Goal: Task Accomplishment & Management: Use online tool/utility

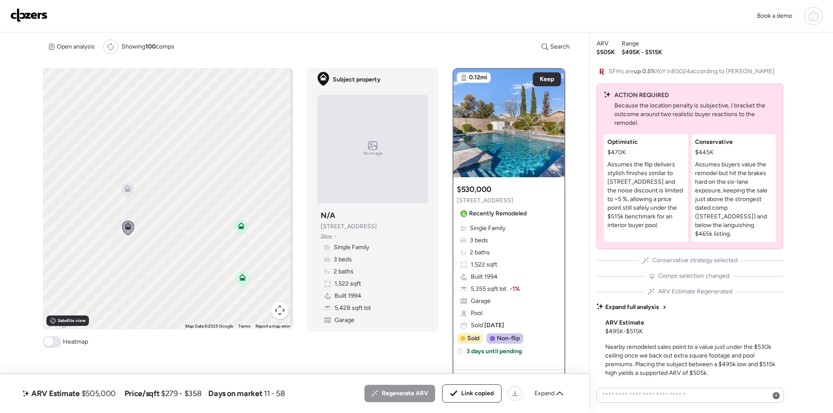
click at [823, 10] on div "Book a demo" at bounding box center [416, 16] width 833 height 33
click at [818, 17] on div at bounding box center [813, 16] width 18 height 18
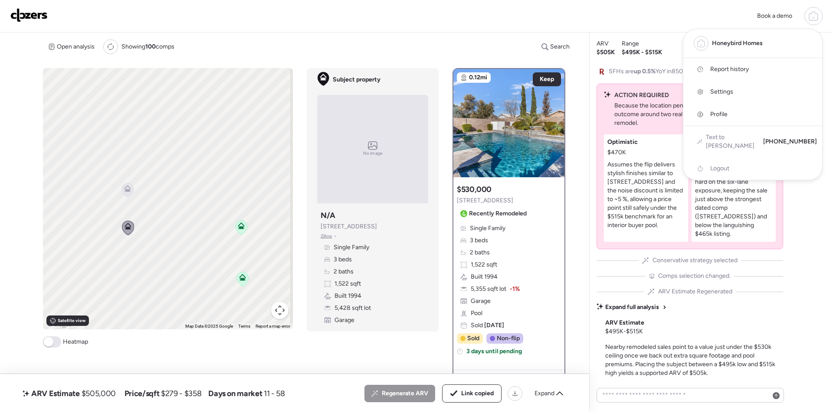
click at [719, 75] on link "Report history" at bounding box center [752, 69] width 139 height 23
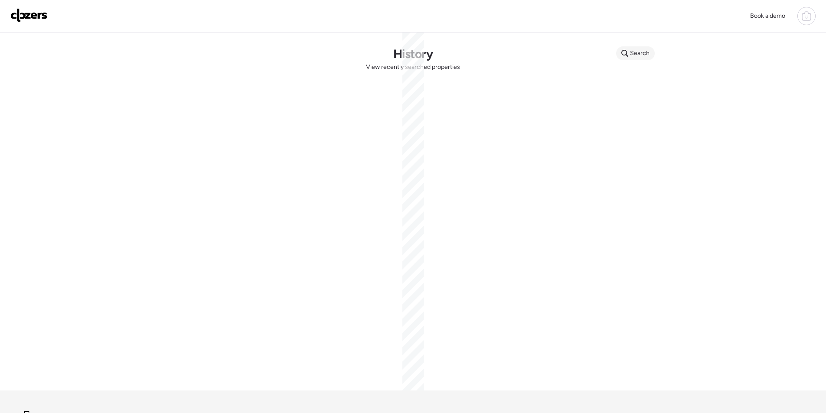
click at [635, 53] on span "Search" at bounding box center [640, 53] width 20 height 9
click at [635, 55] on input "text" at bounding box center [652, 55] width 64 height 12
paste input "**********"
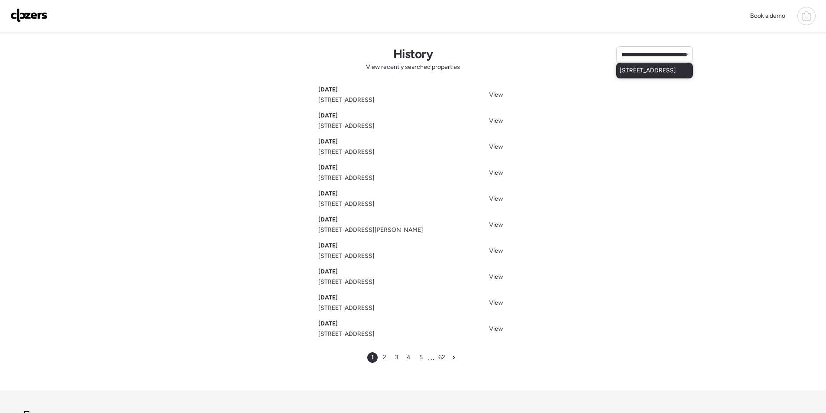
click at [635, 72] on span "18877 E Pelican Dr, Queen Creek, AZ, 85142" at bounding box center [648, 70] width 56 height 9
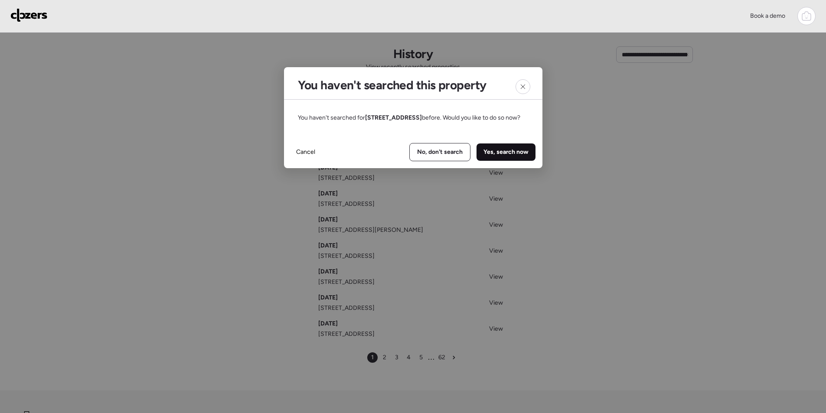
click at [496, 157] on span "Yes, search now" at bounding box center [506, 152] width 45 height 9
type input "**********"
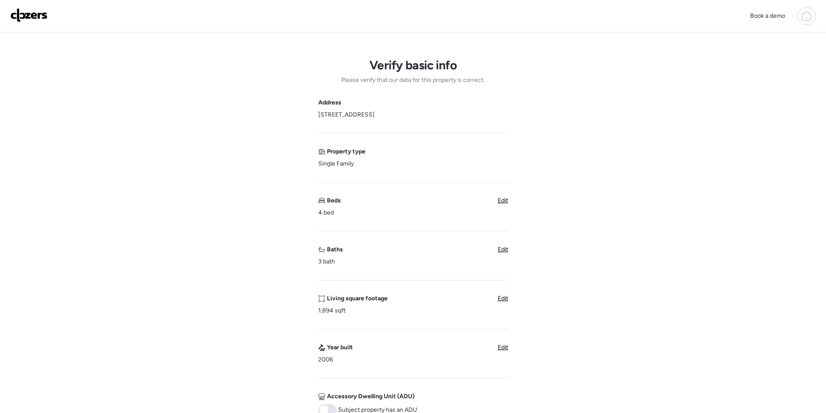
scroll to position [174, 0]
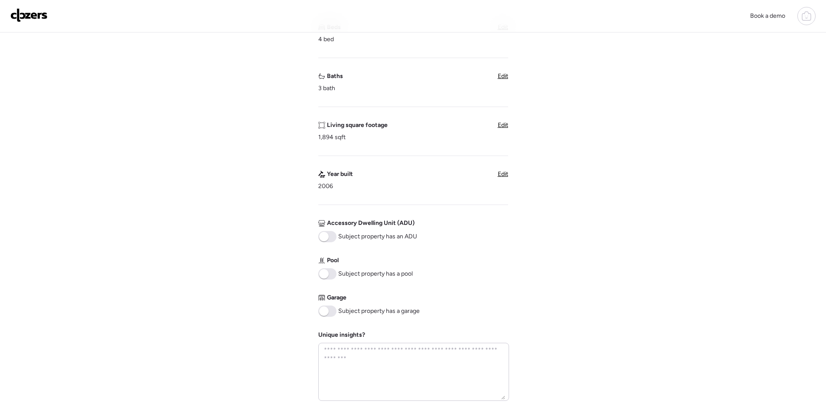
click at [327, 314] on span at bounding box center [324, 312] width 10 height 10
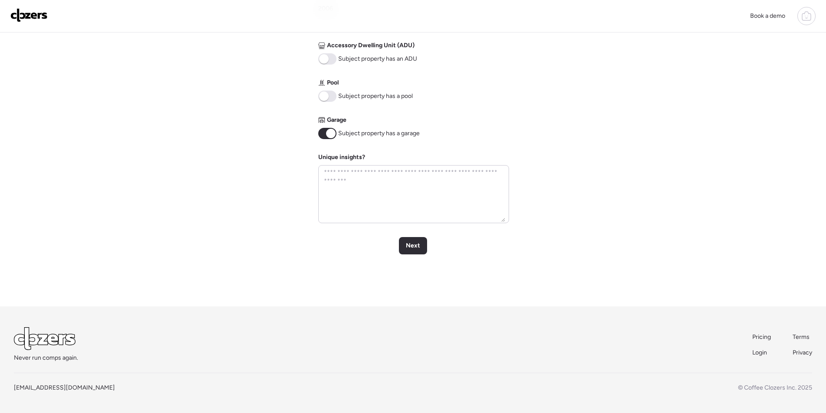
click at [411, 252] on div "Next" at bounding box center [413, 245] width 28 height 17
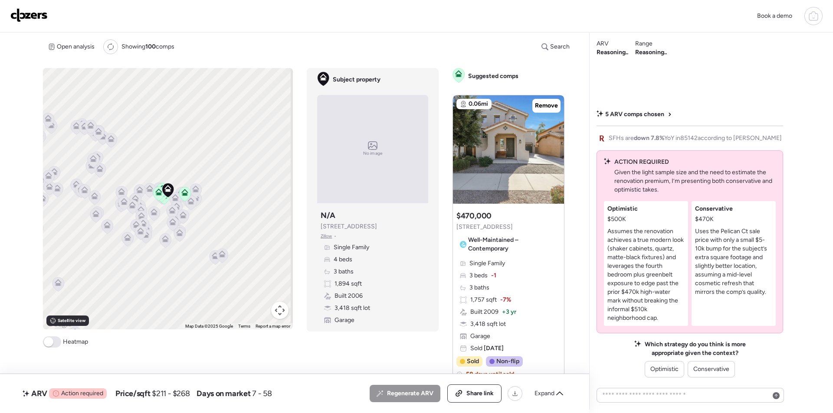
click at [44, 19] on img at bounding box center [28, 15] width 37 height 14
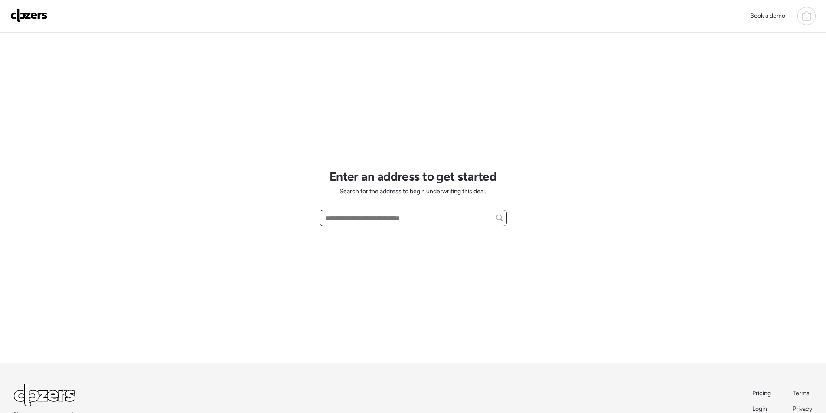
click at [377, 216] on input "text" at bounding box center [414, 218] width 180 height 12
paste input "**********"
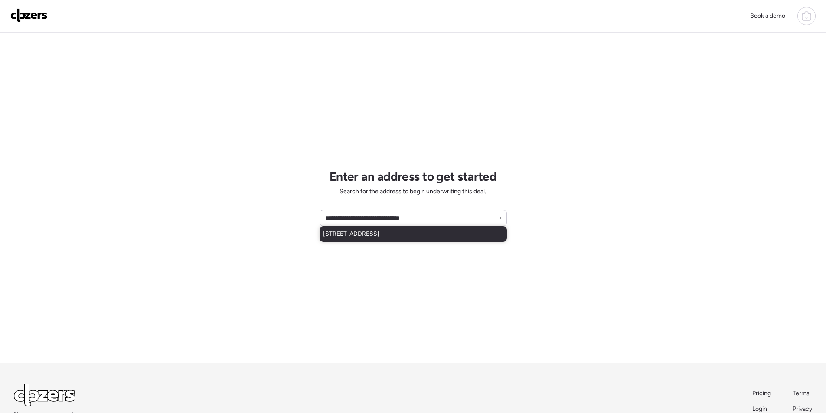
click at [371, 233] on span "7153 N 57th Ave, Glendale, AZ, 85301" at bounding box center [351, 234] width 56 height 9
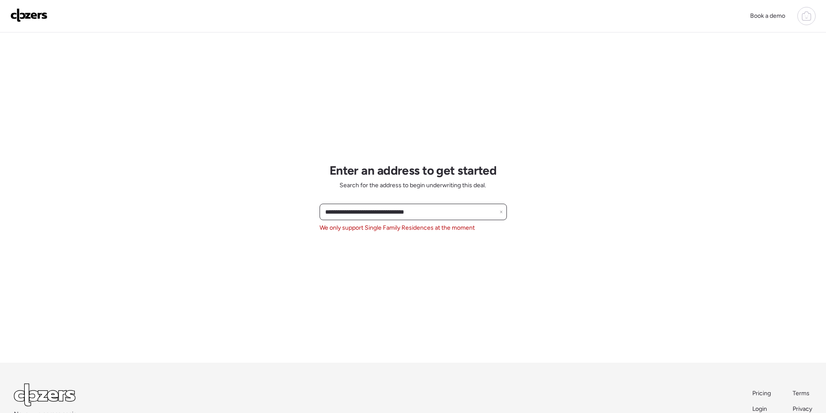
click at [395, 218] on input "**********" at bounding box center [414, 212] width 180 height 12
paste input "text"
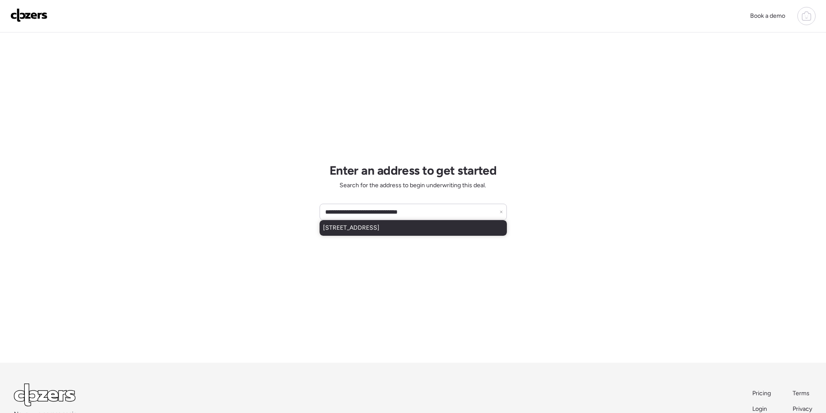
click at [380, 227] on span "9022 N 18th Dr, Phoenix, AZ, 85021" at bounding box center [351, 228] width 56 height 9
type input "**********"
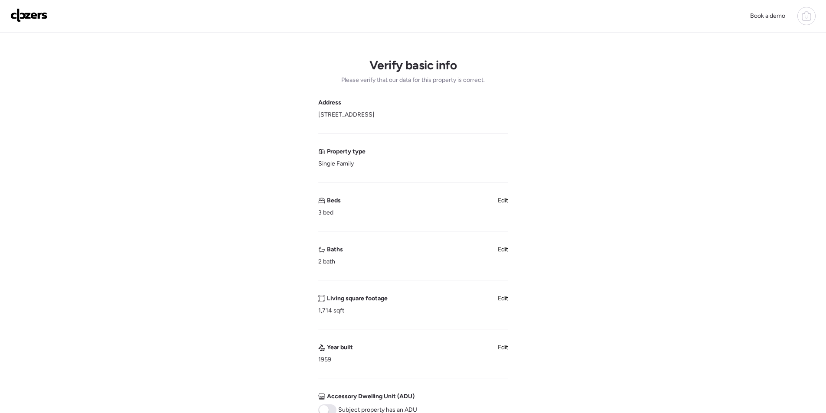
scroll to position [304, 0]
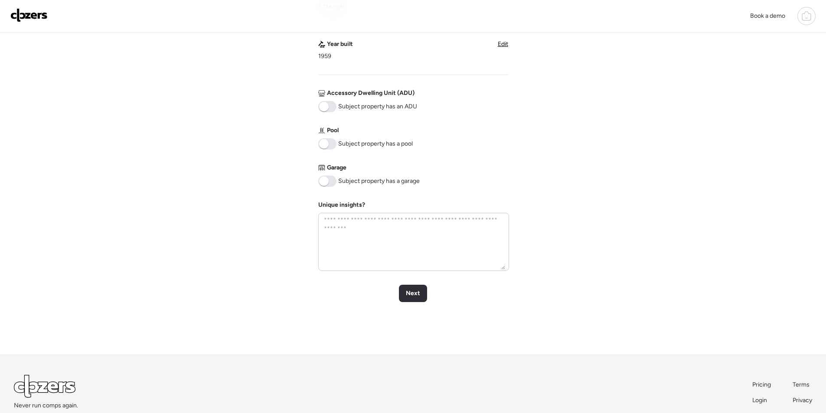
click at [330, 148] on span at bounding box center [327, 143] width 18 height 11
click at [420, 294] on span "Next" at bounding box center [413, 293] width 14 height 9
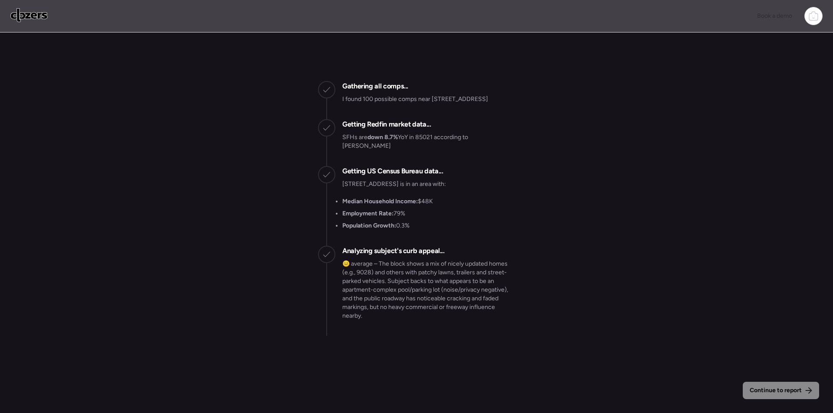
click at [778, 381] on div "Continue to report Gathering all comps... I found 100 possible comps near 9022 …" at bounding box center [416, 223] width 833 height 446
click at [782, 388] on span "Continue to report" at bounding box center [776, 390] width 52 height 9
click at [34, 17] on img at bounding box center [28, 15] width 37 height 14
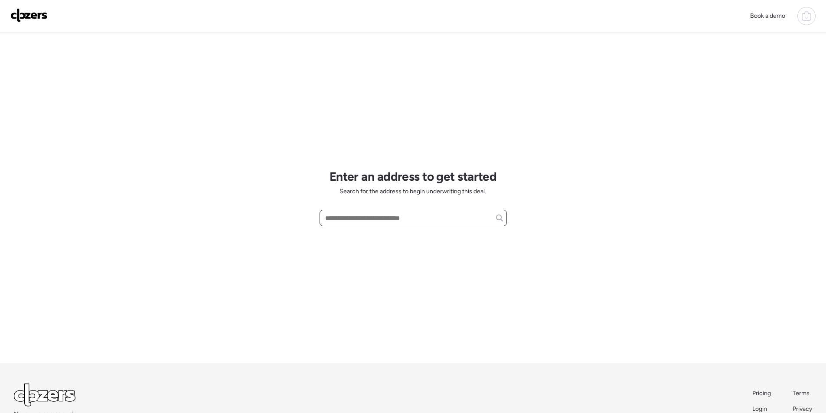
click at [386, 221] on input "text" at bounding box center [414, 218] width 180 height 12
paste input "**********"
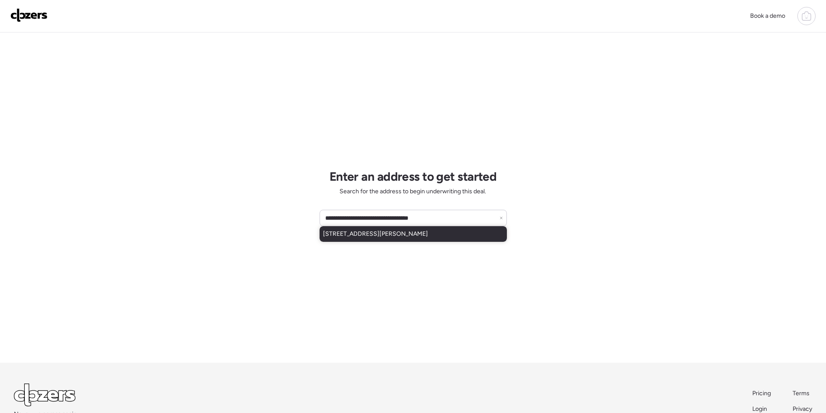
click at [384, 230] on span "8464 W Campbell Ave, Phoenix, AZ, 85037" at bounding box center [375, 234] width 105 height 9
type input "**********"
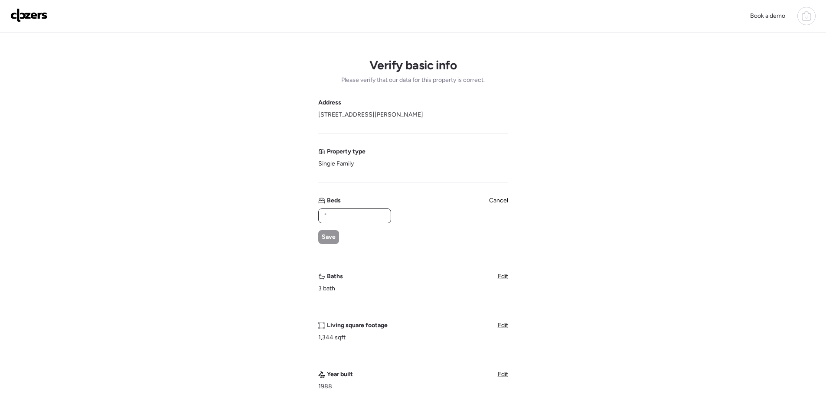
click at [359, 219] on input "text" at bounding box center [354, 216] width 65 height 12
type input "*"
click at [327, 240] on span "Save" at bounding box center [329, 237] width 14 height 9
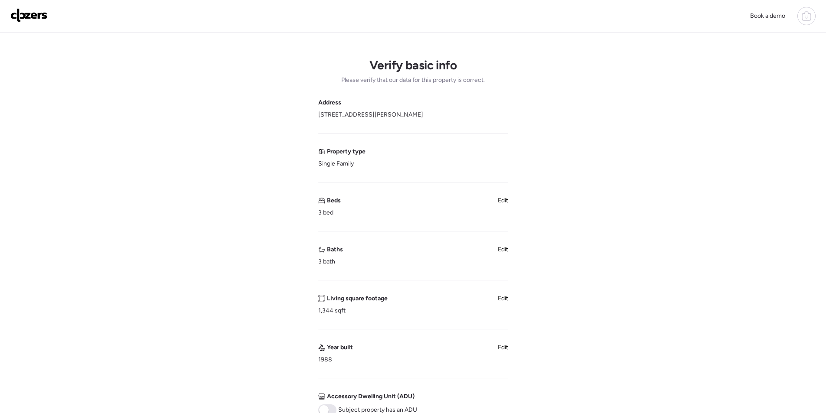
click at [502, 251] on span "Edit" at bounding box center [503, 249] width 10 height 7
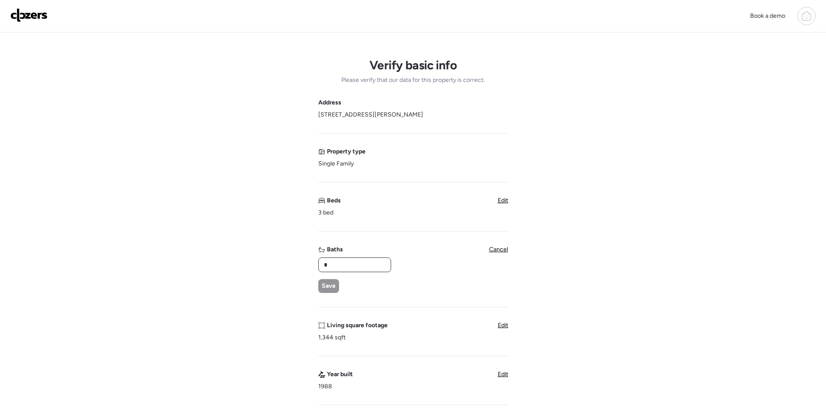
click at [347, 265] on input "*" at bounding box center [354, 265] width 65 height 12
click at [344, 259] on input "**" at bounding box center [354, 265] width 65 height 12
drag, startPoint x: 344, startPoint y: 259, endPoint x: 334, endPoint y: 280, distance: 22.5
click at [343, 261] on input "**" at bounding box center [354, 265] width 65 height 12
type input "*"
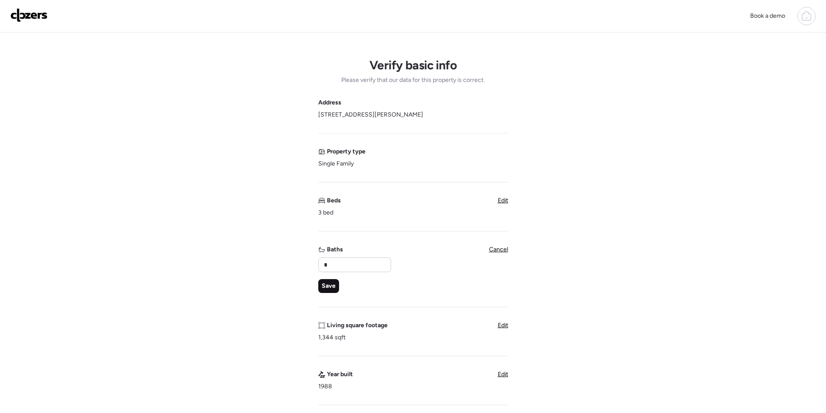
click at [332, 281] on div "Save" at bounding box center [328, 286] width 21 height 14
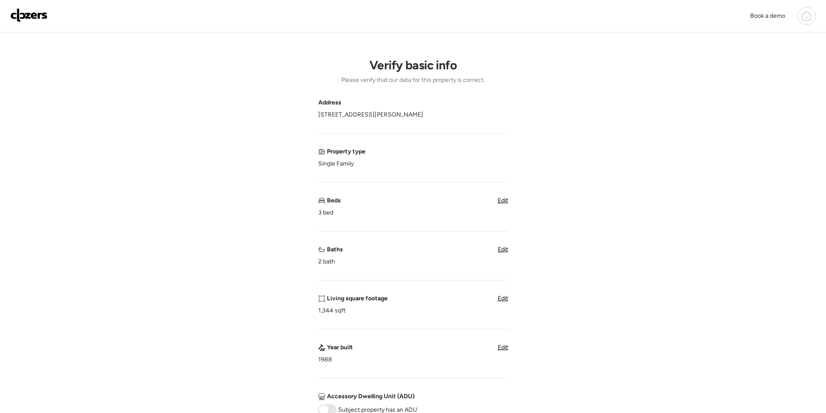
scroll to position [174, 0]
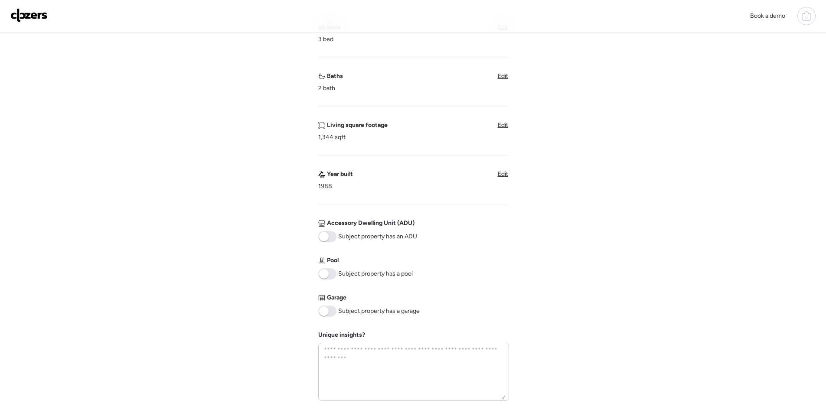
drag, startPoint x: 321, startPoint y: 305, endPoint x: 337, endPoint y: 313, distance: 17.7
click at [322, 307] on div "Garage Subject property has a garage" at bounding box center [368, 305] width 101 height 23
click at [333, 312] on span at bounding box center [327, 311] width 18 height 11
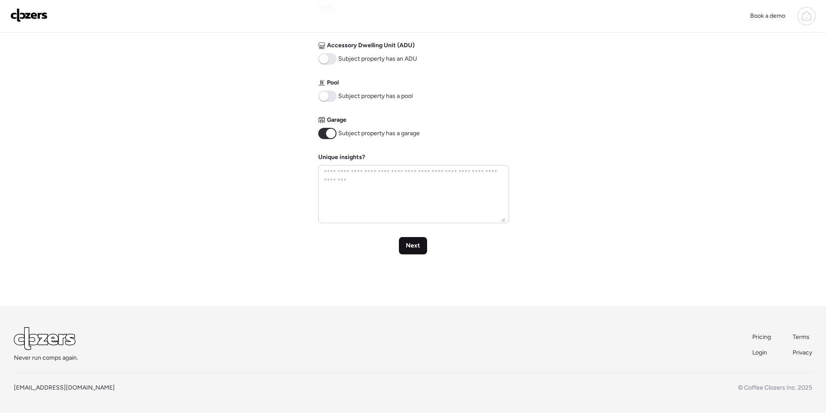
click at [416, 252] on div "Next" at bounding box center [413, 245] width 28 height 17
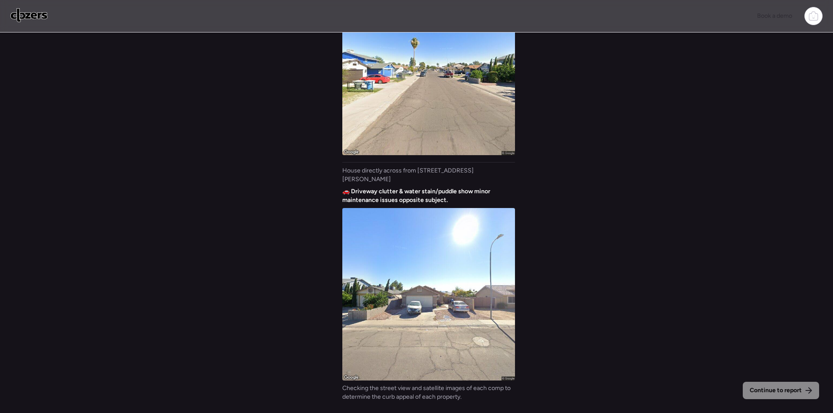
click at [550, 188] on div "Continue to report Gathering all comps... I found 100 possible comps near 8464 …" at bounding box center [416, 224] width 833 height 383
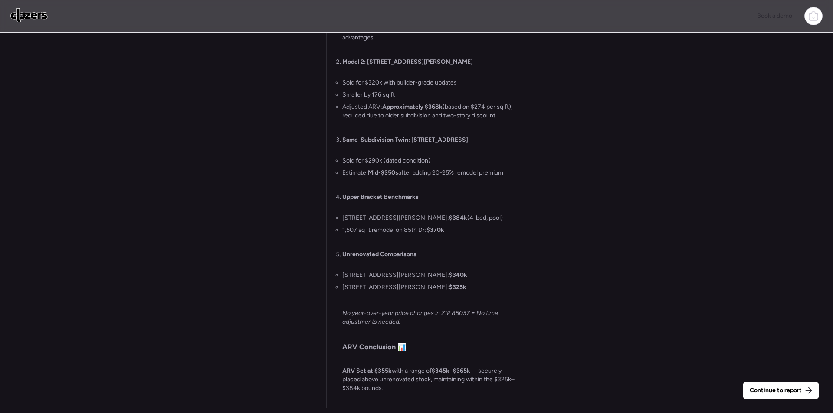
drag, startPoint x: 761, startPoint y: 393, endPoint x: 752, endPoint y: 391, distance: 9.5
click at [761, 393] on span "Continue to report" at bounding box center [776, 390] width 52 height 9
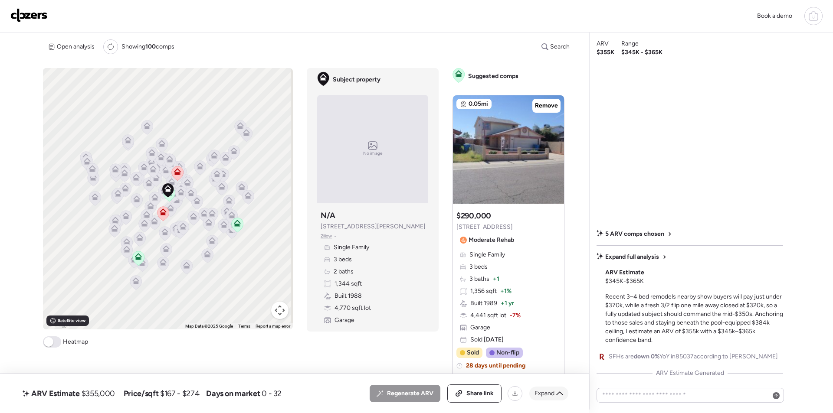
drag, startPoint x: 558, startPoint y: 398, endPoint x: 521, endPoint y: 390, distance: 37.3
click at [558, 398] on div "Expand" at bounding box center [548, 394] width 39 height 14
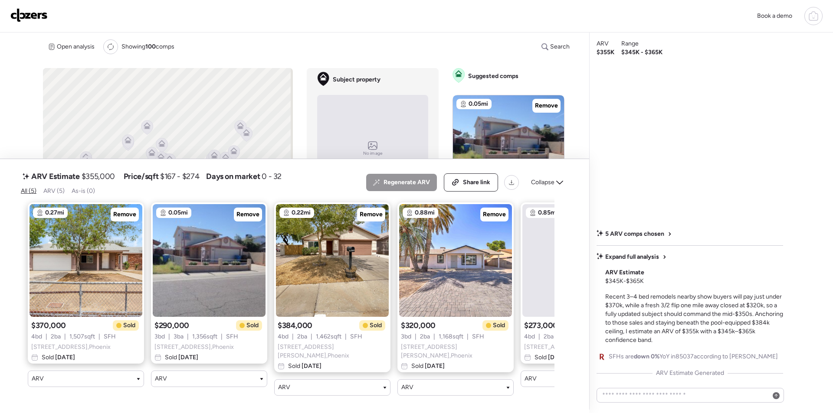
scroll to position [0, 89]
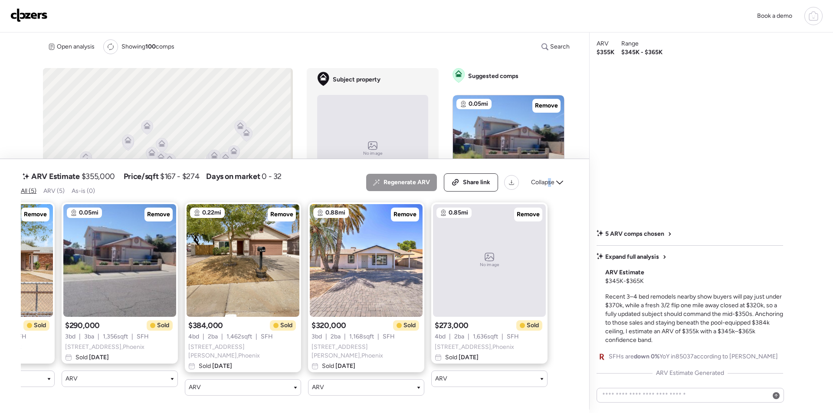
drag, startPoint x: 549, startPoint y: 179, endPoint x: 316, endPoint y: 217, distance: 236.5
click at [550, 179] on div "Collapse" at bounding box center [547, 183] width 43 height 14
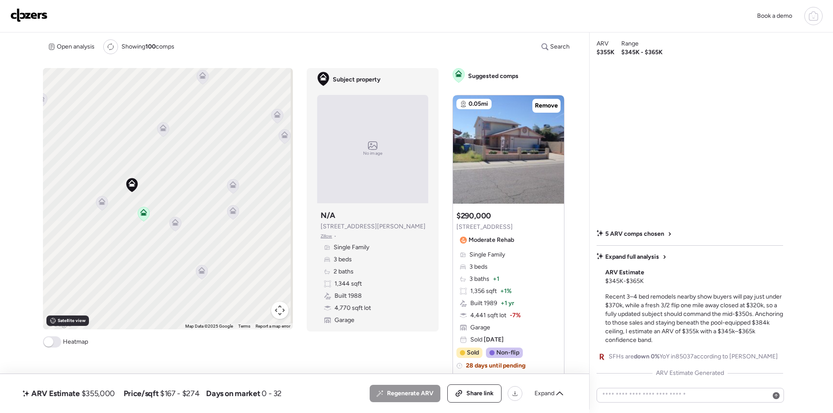
click at [99, 205] on div at bounding box center [102, 204] width 12 height 16
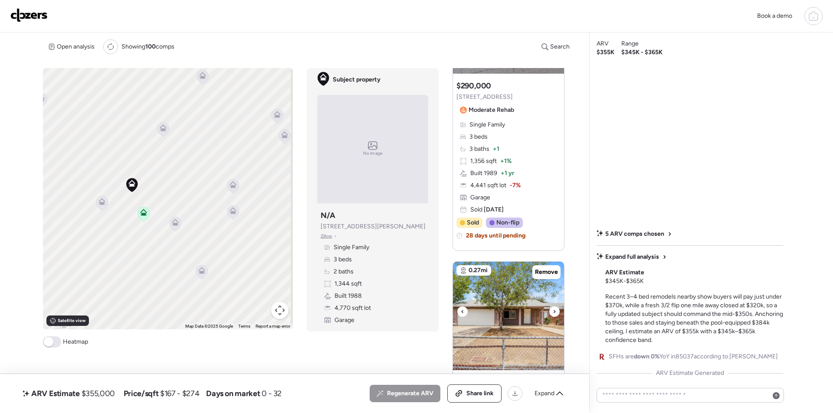
scroll to position [0, 0]
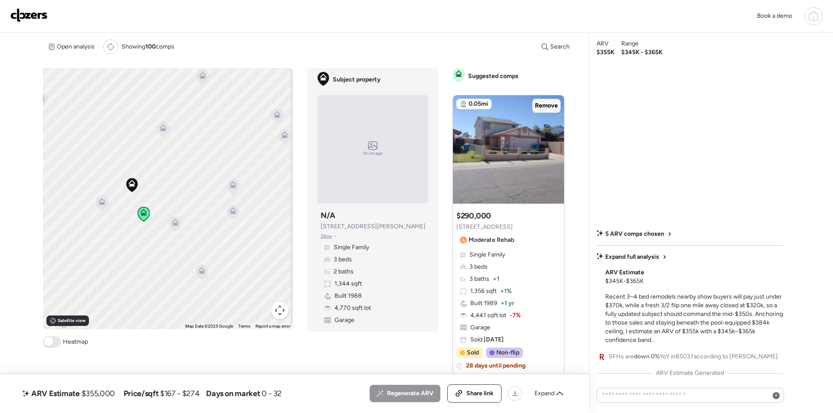
click at [546, 107] on span "Remove" at bounding box center [546, 105] width 23 height 9
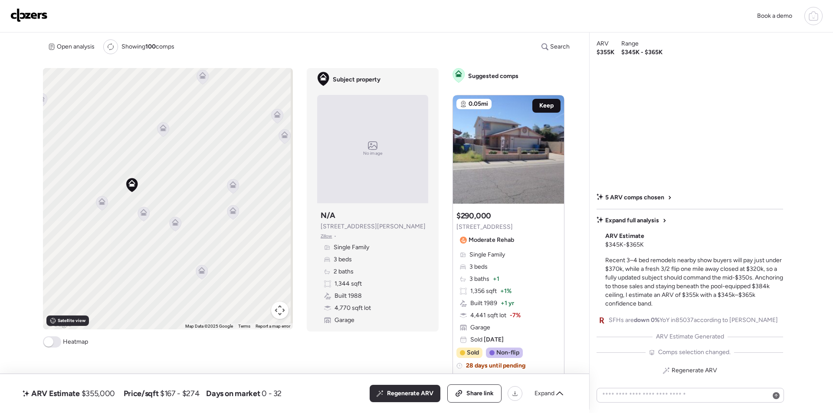
click at [546, 105] on span "Keep" at bounding box center [546, 105] width 14 height 9
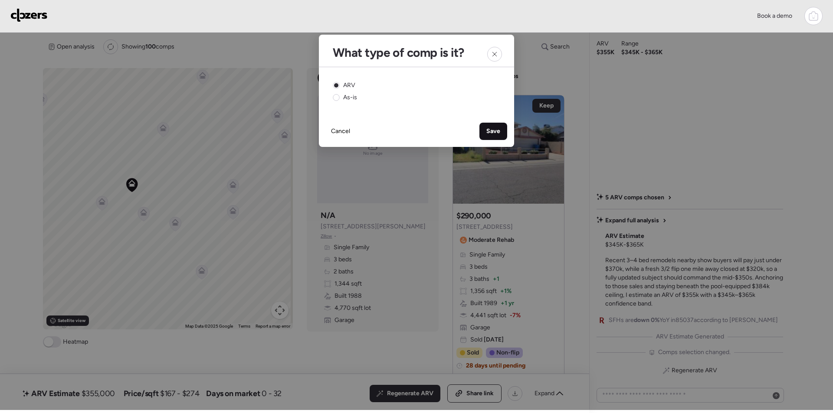
click at [505, 130] on div "Save" at bounding box center [493, 131] width 28 height 17
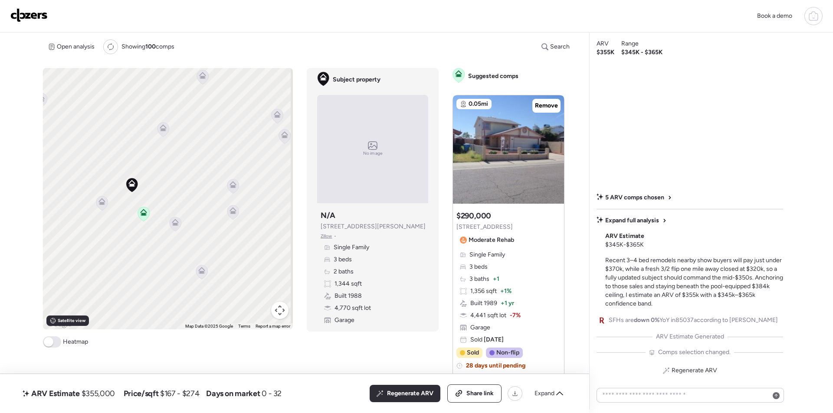
click at [102, 207] on icon at bounding box center [102, 203] width 12 height 14
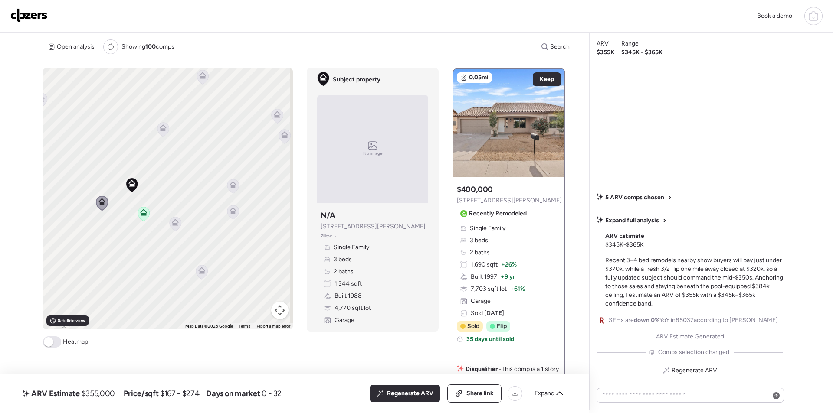
click at [178, 226] on icon at bounding box center [176, 224] width 12 height 14
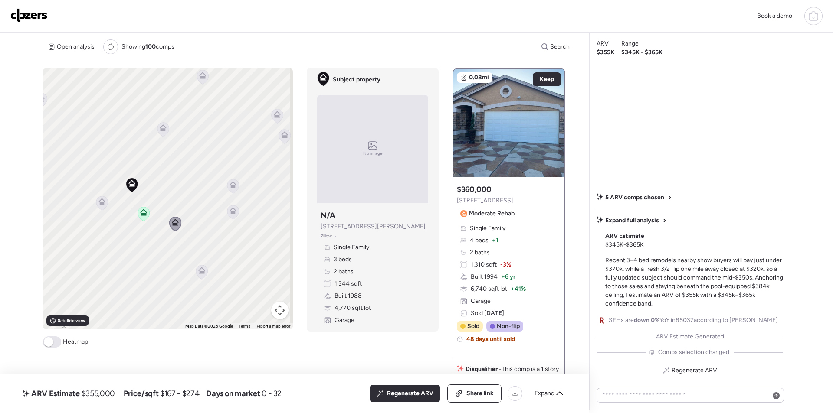
click at [236, 213] on icon at bounding box center [233, 212] width 12 height 14
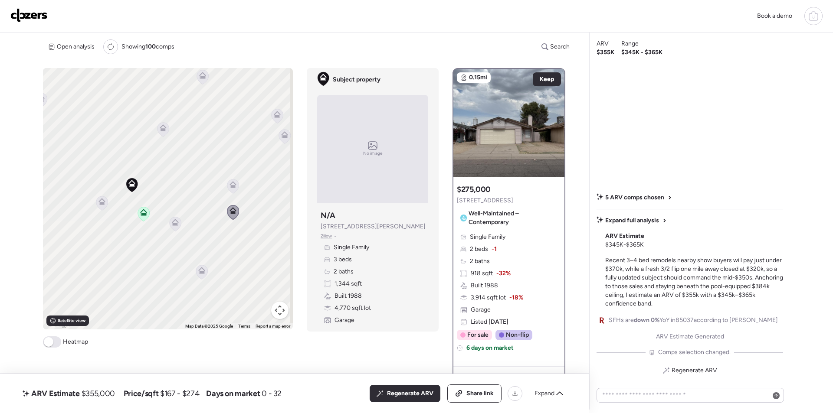
click at [230, 183] on icon at bounding box center [232, 183] width 7 height 4
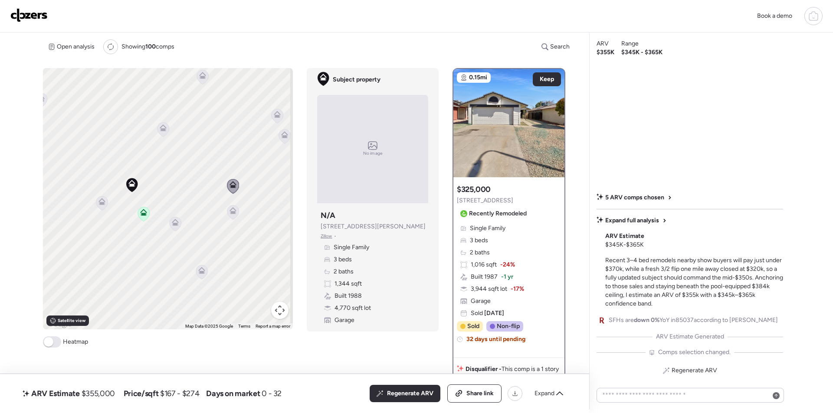
drag, startPoint x: 227, startPoint y: 232, endPoint x: 235, endPoint y: 197, distance: 36.0
click at [235, 197] on div "To activate drag with keyboard, press Alt + Enter. Once in keyboard drag state,…" at bounding box center [168, 199] width 250 height 262
click at [400, 393] on span "Regenerate ARV" at bounding box center [410, 394] width 46 height 9
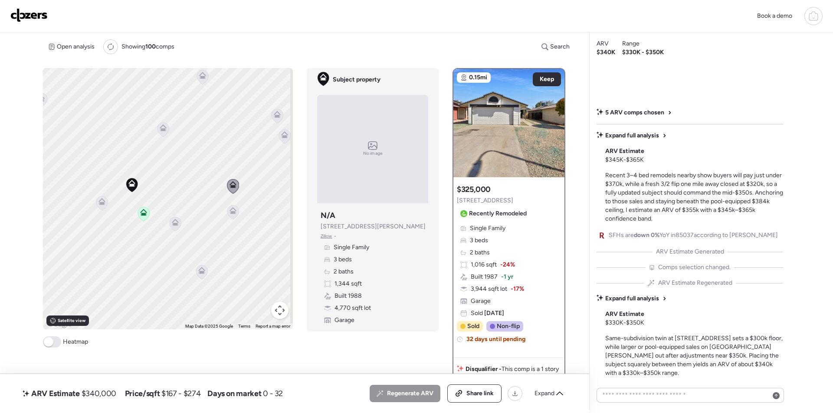
click at [105, 390] on span "$340,000" at bounding box center [99, 394] width 35 height 10
click at [105, 389] on span "$340,000" at bounding box center [99, 394] width 35 height 10
copy span "340,000"
click at [475, 391] on span "Share link" at bounding box center [479, 394] width 27 height 9
click at [34, 10] on img at bounding box center [28, 15] width 37 height 14
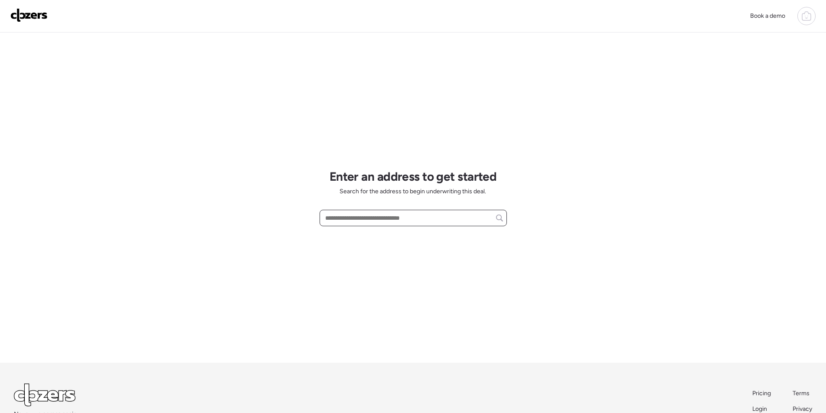
click at [423, 219] on input "text" at bounding box center [414, 218] width 180 height 12
paste input "**********"
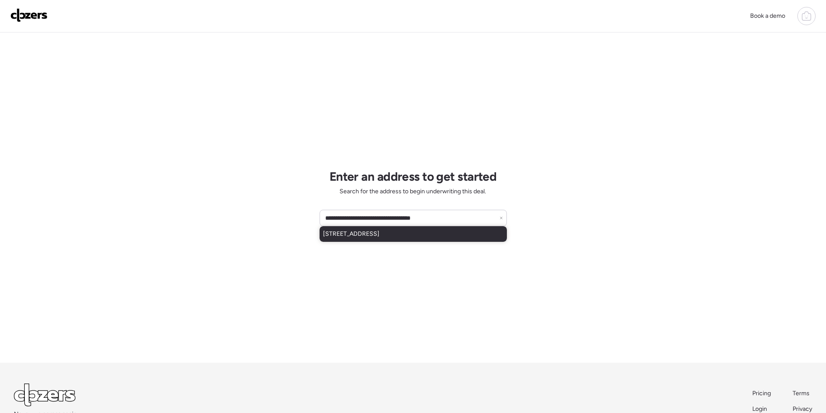
click at [380, 232] on span "[STREET_ADDRESS]" at bounding box center [351, 234] width 56 height 9
type input "**********"
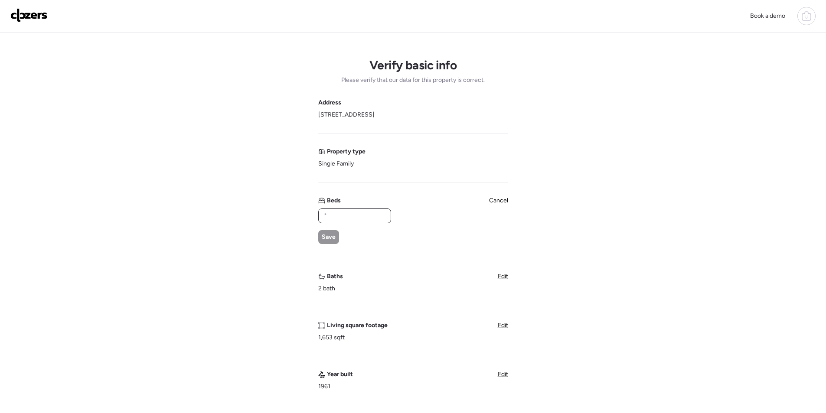
drag, startPoint x: 366, startPoint y: 215, endPoint x: 324, endPoint y: 227, distance: 44.3
click at [365, 215] on input "text" at bounding box center [354, 216] width 65 height 12
type input "*"
click at [324, 228] on div "* Save" at bounding box center [354, 227] width 72 height 36
click at [337, 238] on div "Save" at bounding box center [328, 237] width 21 height 14
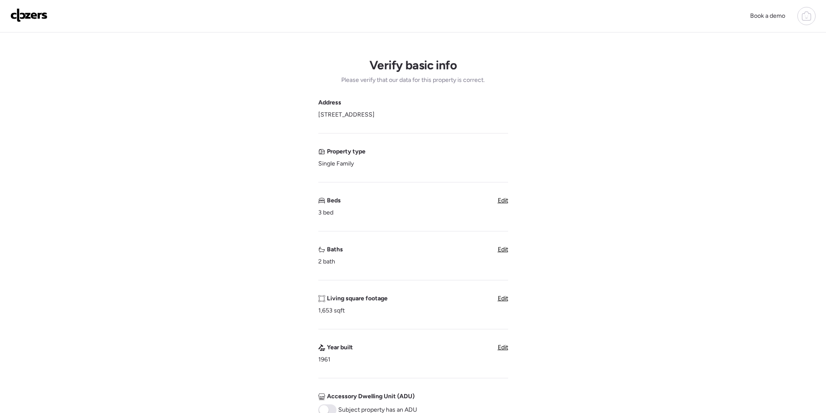
click at [498, 252] on div "Baths 2 bath Edit" at bounding box center [413, 256] width 190 height 21
drag, startPoint x: 499, startPoint y: 252, endPoint x: 481, endPoint y: 252, distance: 18.2
click at [500, 251] on span "Edit" at bounding box center [503, 249] width 10 height 7
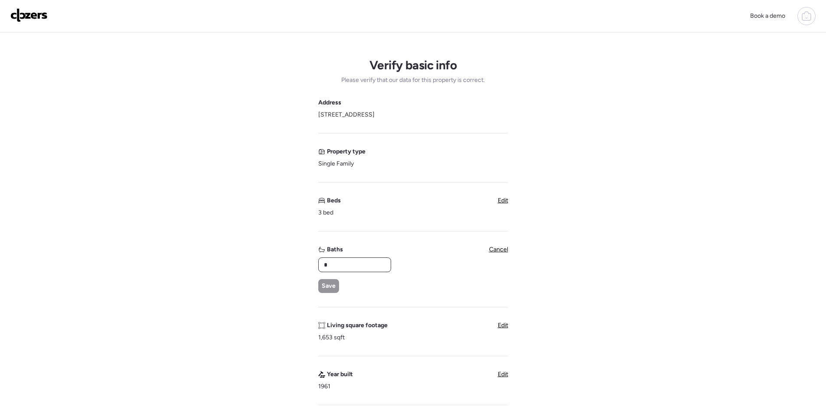
click at [341, 260] on input "*" at bounding box center [354, 265] width 65 height 12
click at [340, 261] on input "*" at bounding box center [354, 265] width 65 height 12
type input "*"
click at [321, 284] on div "Save" at bounding box center [328, 286] width 21 height 14
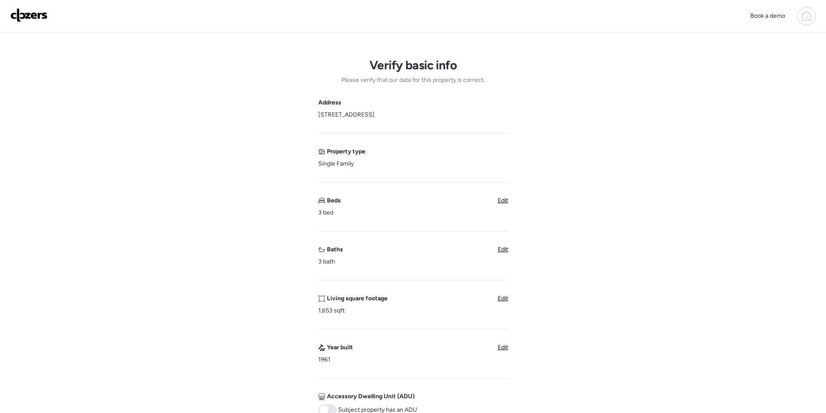
scroll to position [260, 0]
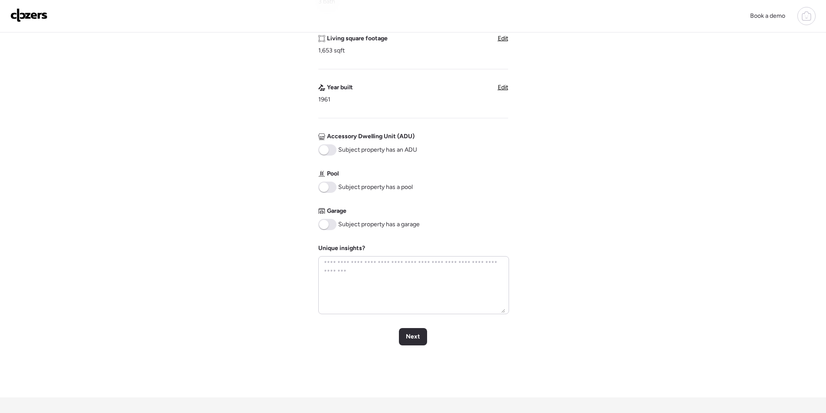
drag, startPoint x: 331, startPoint y: 186, endPoint x: 326, endPoint y: 220, distance: 34.2
click at [331, 187] on span at bounding box center [327, 187] width 18 height 11
click at [326, 221] on span at bounding box center [324, 225] width 10 height 10
click at [412, 342] on div "Next" at bounding box center [413, 336] width 28 height 17
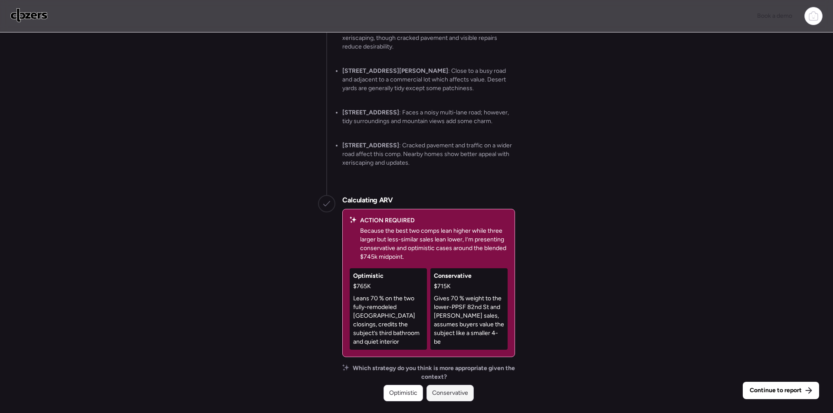
click at [462, 390] on span "Conservative" at bounding box center [450, 393] width 36 height 9
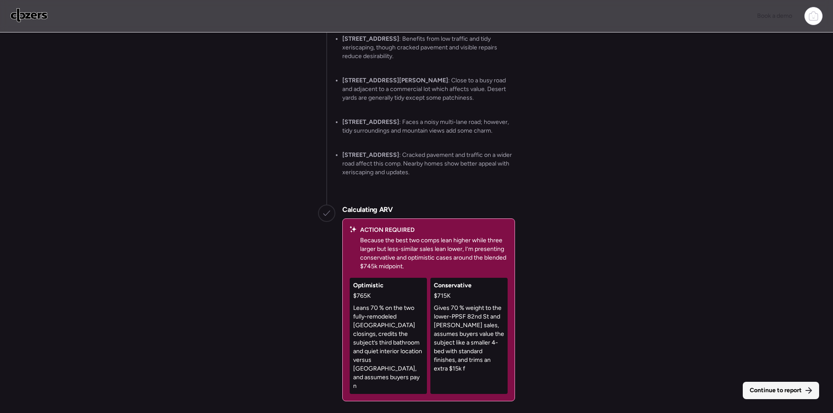
click at [783, 388] on span "Continue to report" at bounding box center [776, 390] width 52 height 9
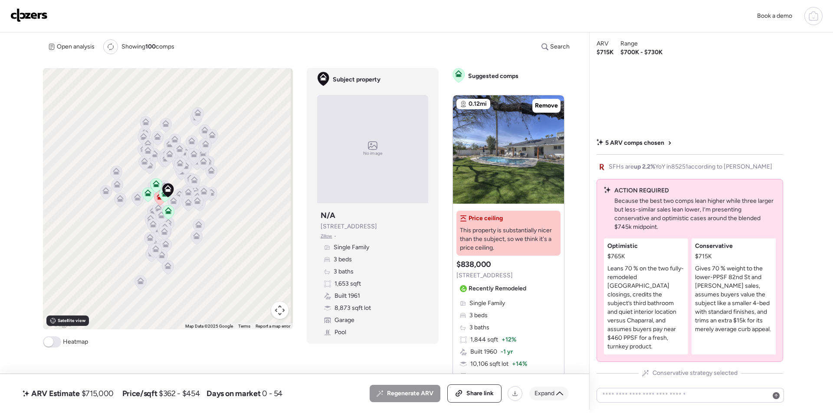
click at [546, 392] on span "Expand" at bounding box center [544, 394] width 20 height 9
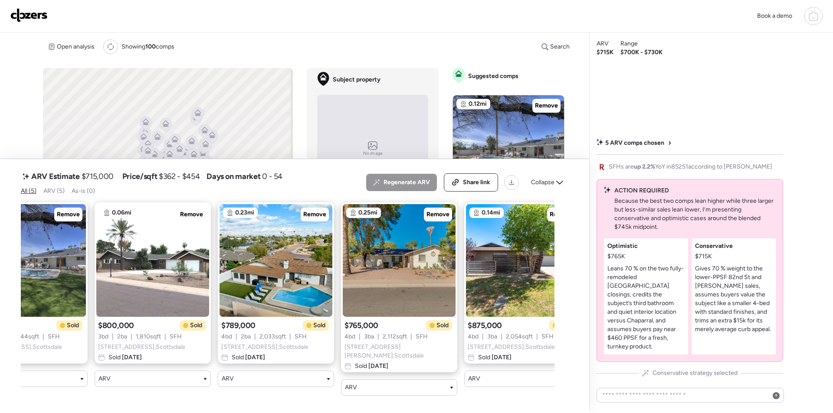
scroll to position [0, 89]
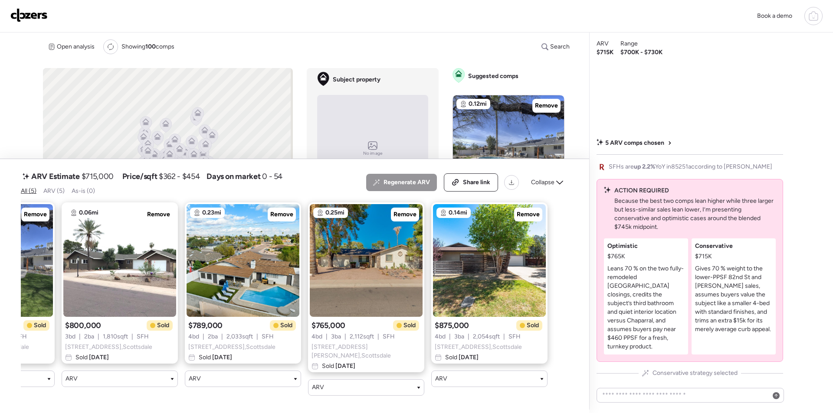
click at [538, 187] on span "Collapse" at bounding box center [542, 182] width 23 height 9
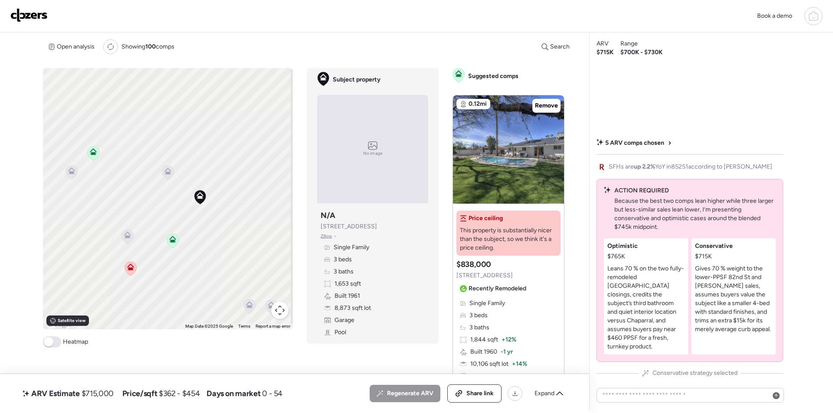
click at [167, 179] on icon at bounding box center [168, 173] width 12 height 14
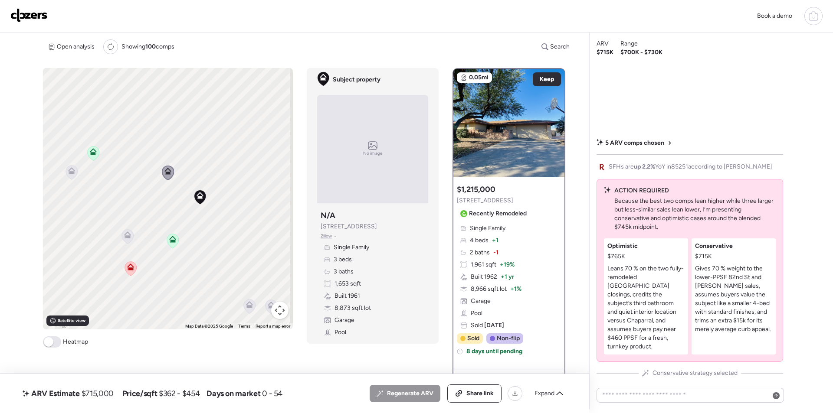
click at [127, 234] on icon at bounding box center [127, 235] width 7 height 7
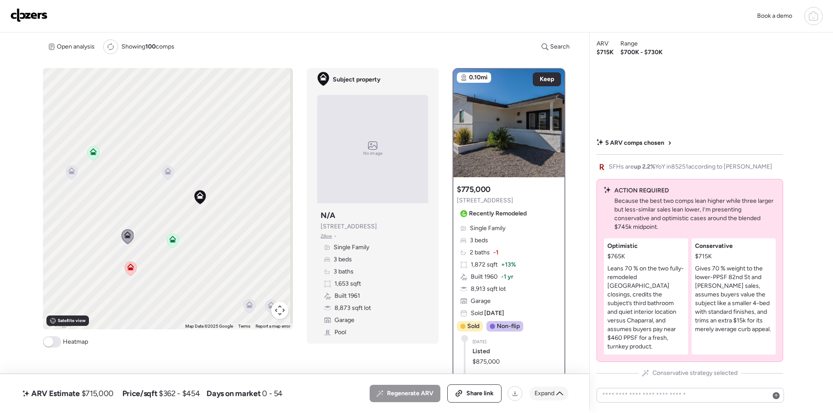
click at [551, 396] on span "Expand" at bounding box center [544, 394] width 20 height 9
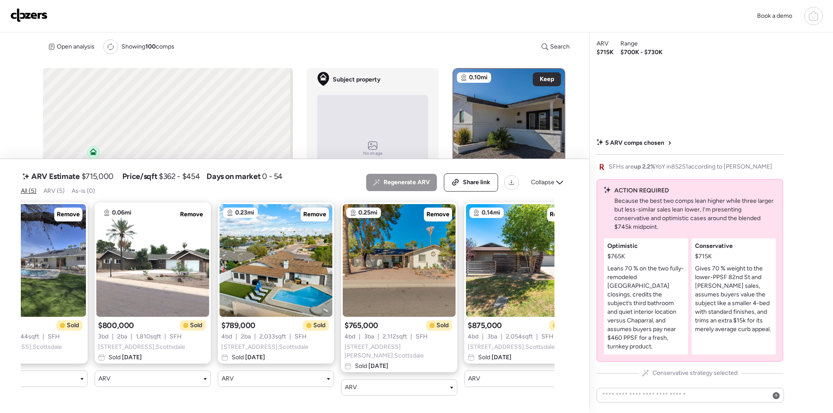
scroll to position [0, 0]
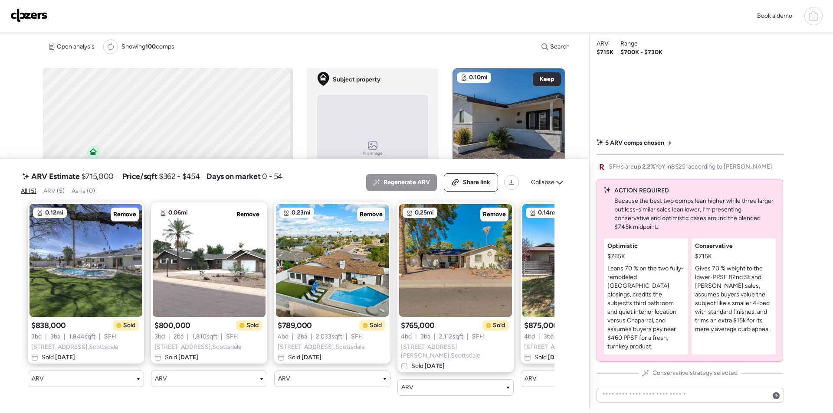
drag, startPoint x: 554, startPoint y: 172, endPoint x: 542, endPoint y: 178, distance: 13.8
click at [553, 173] on div "ARV Estimate $715,000 Price/sqft $362 - $454 Days on market 0 - 54 All (5) ARV …" at bounding box center [294, 183] width 547 height 26
drag, startPoint x: 542, startPoint y: 178, endPoint x: 351, endPoint y: 201, distance: 192.3
click at [542, 178] on div "Collapse" at bounding box center [547, 183] width 43 height 14
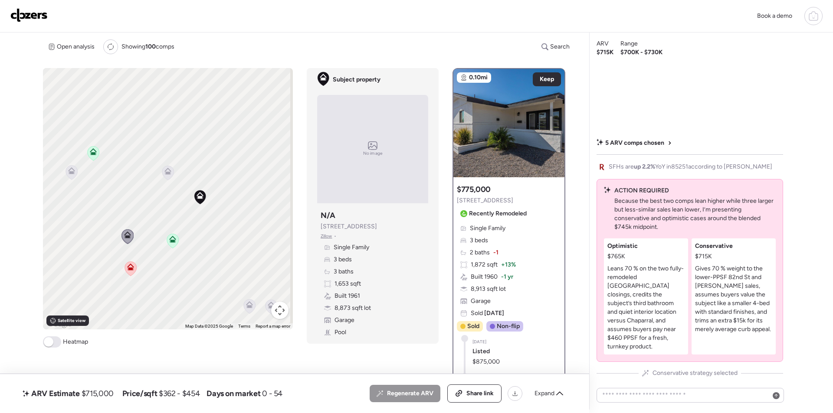
click at [105, 392] on span "$715,000" at bounding box center [98, 394] width 32 height 10
copy span "715,000"
click at [479, 397] on span "Share link" at bounding box center [479, 394] width 27 height 9
click at [34, 23] on link at bounding box center [28, 16] width 37 height 16
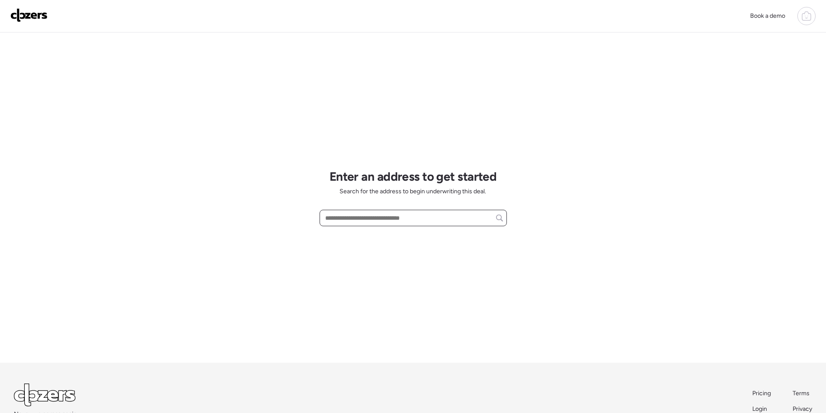
click at [382, 217] on input "text" at bounding box center [414, 218] width 180 height 12
paste input "**********"
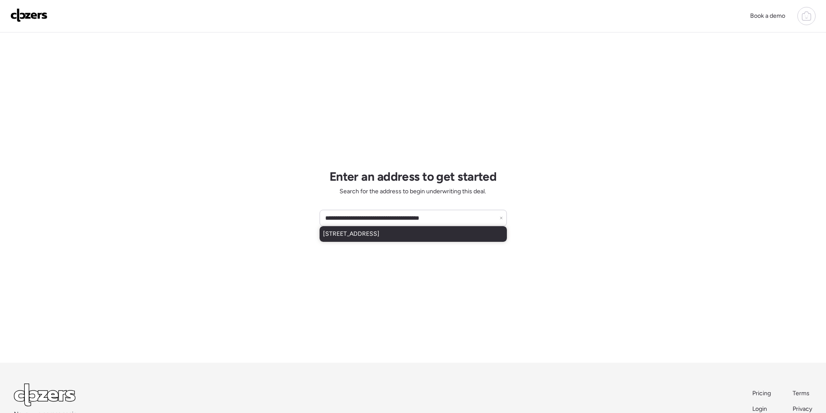
click at [380, 238] on span "8262 E Monte Vista Rd, Scottsdale, AZ, 85257" at bounding box center [351, 234] width 56 height 9
type input "**********"
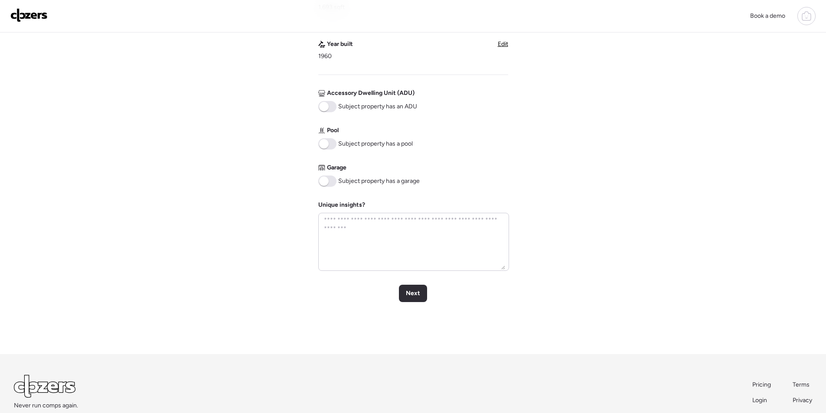
scroll to position [352, 0]
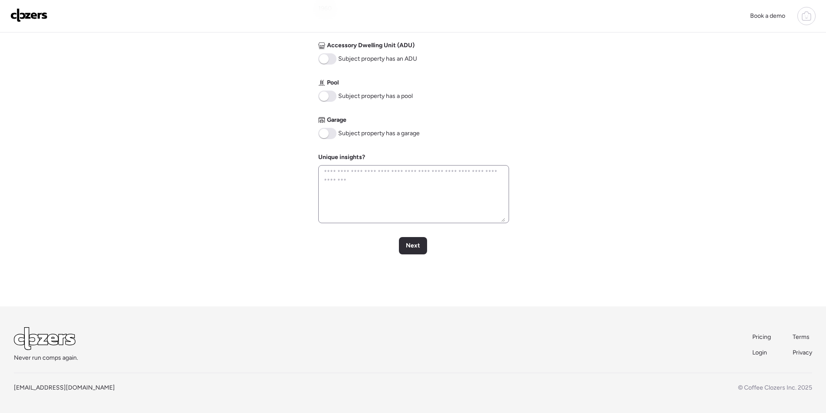
drag, startPoint x: 329, startPoint y: 132, endPoint x: 359, endPoint y: 185, distance: 61.0
click at [329, 131] on span at bounding box center [327, 133] width 18 height 11
click at [409, 242] on span "Next" at bounding box center [413, 246] width 14 height 9
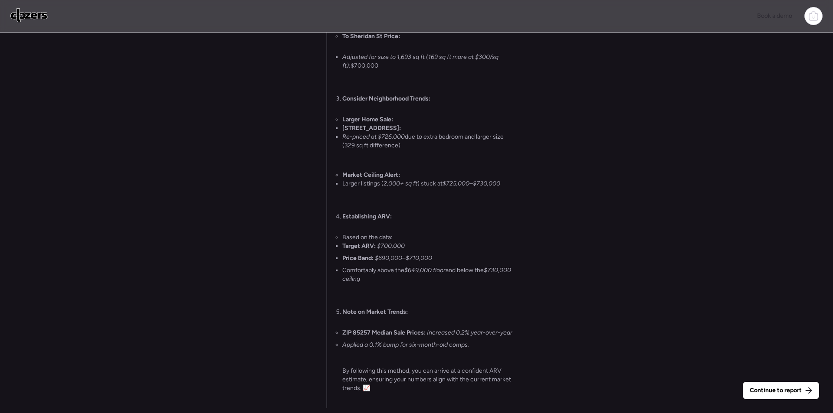
click at [768, 391] on span "Continue to report" at bounding box center [776, 390] width 52 height 9
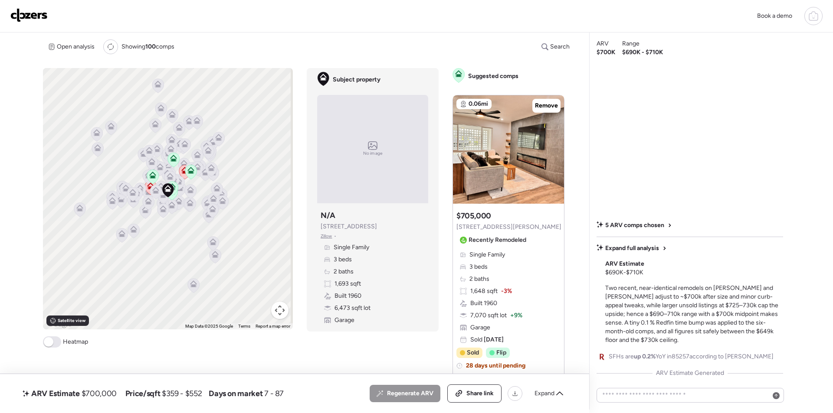
click at [557, 398] on div "Expand" at bounding box center [548, 394] width 39 height 14
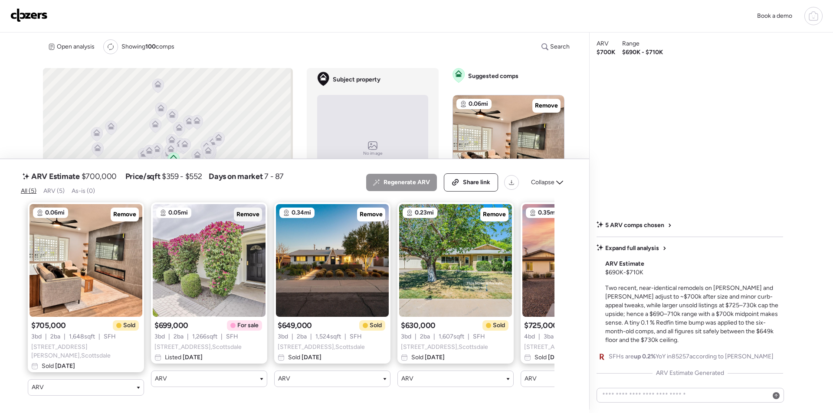
click at [256, 215] on span "Remove" at bounding box center [247, 214] width 23 height 9
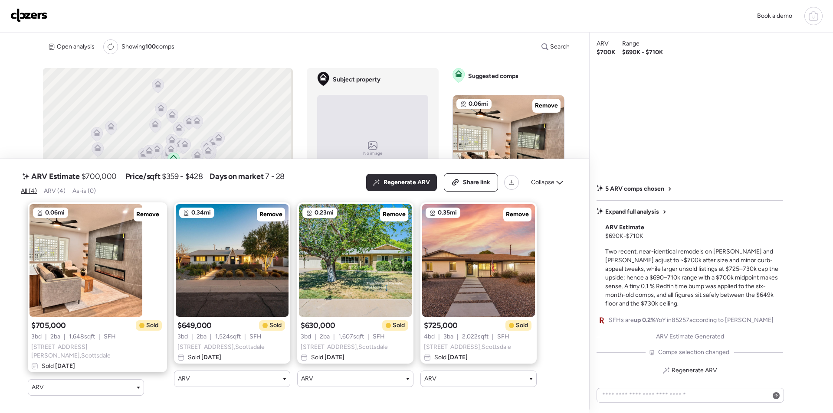
click at [560, 185] on icon at bounding box center [559, 182] width 7 height 7
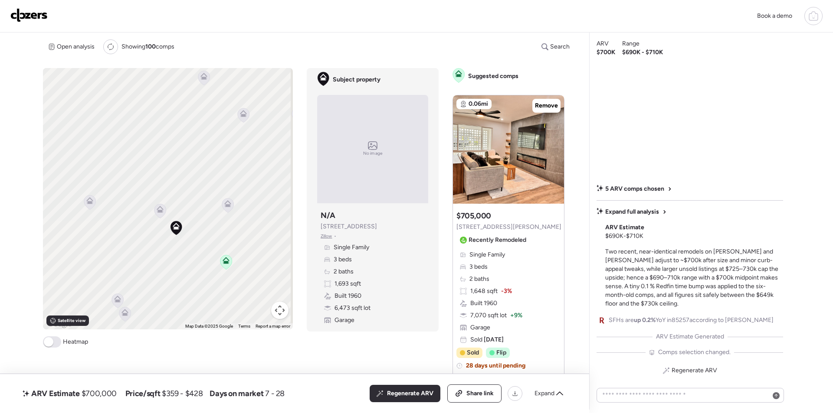
drag, startPoint x: 183, startPoint y: 271, endPoint x: 156, endPoint y: 191, distance: 84.8
click at [156, 191] on div "To activate drag with keyboard, press Alt + Enter. Once in keyboard drag state,…" at bounding box center [168, 199] width 250 height 262
click at [219, 198] on icon at bounding box center [221, 193] width 12 height 14
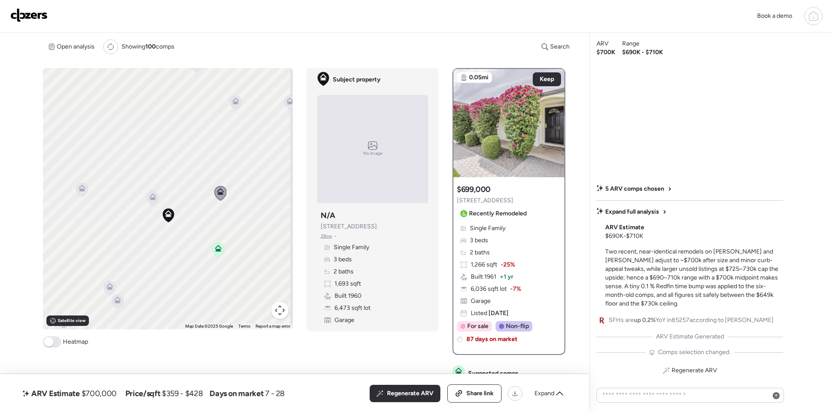
click at [155, 198] on icon at bounding box center [153, 198] width 12 height 14
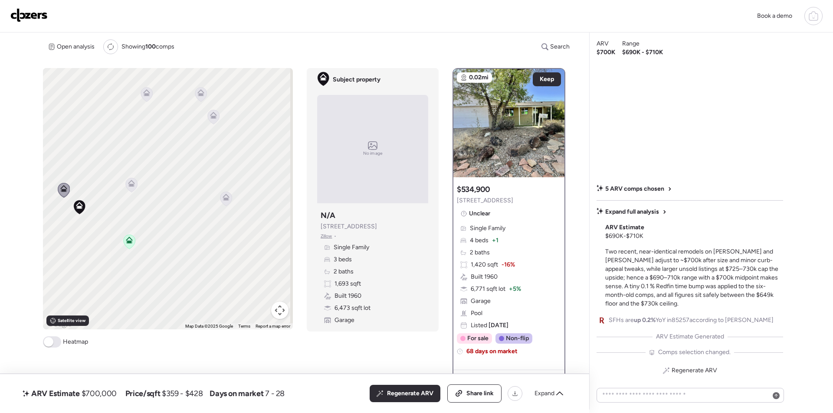
drag, startPoint x: 194, startPoint y: 256, endPoint x: 209, endPoint y: 217, distance: 41.2
click at [106, 248] on div "To activate drag with keyboard, press Alt + Enter. Once in keyboard drag state,…" at bounding box center [168, 199] width 250 height 262
click at [228, 200] on icon at bounding box center [226, 197] width 7 height 7
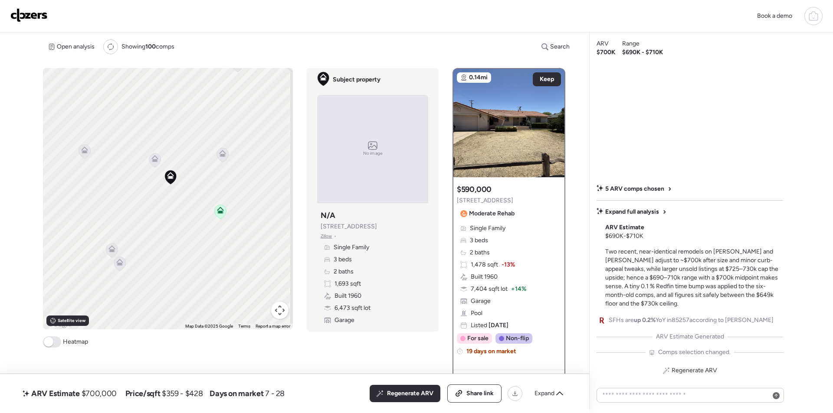
drag, startPoint x: 151, startPoint y: 239, endPoint x: 193, endPoint y: 212, distance: 49.2
click at [248, 203] on div "To activate drag with keyboard, press Alt + Enter. Once in keyboard drag state,…" at bounding box center [168, 199] width 250 height 262
click at [95, 242] on icon at bounding box center [96, 241] width 7 height 7
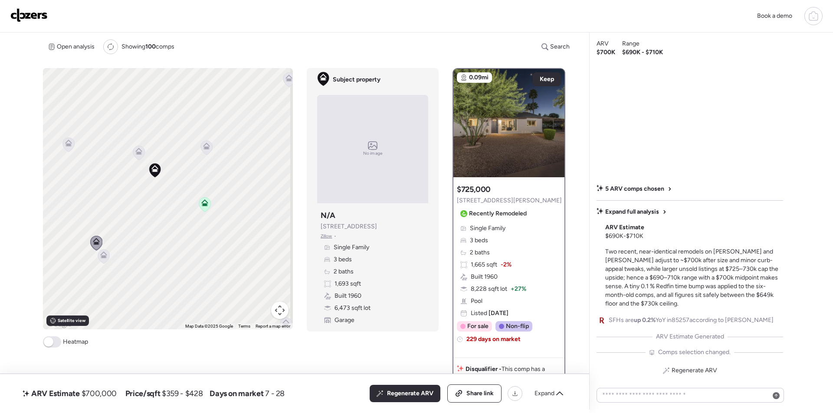
click at [103, 255] on icon at bounding box center [103, 255] width 7 height 7
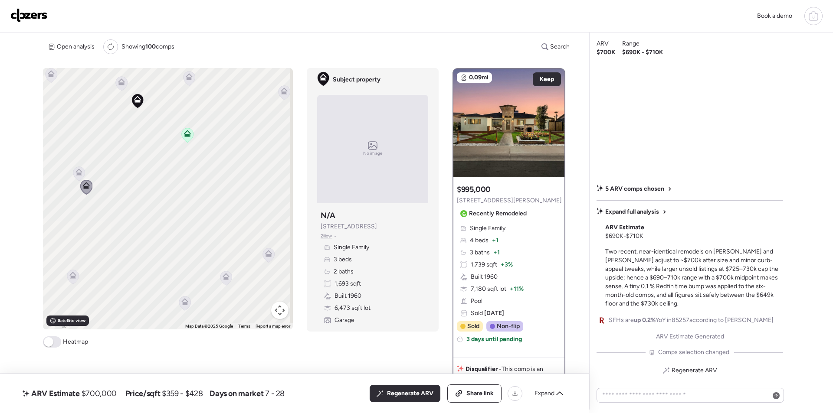
drag, startPoint x: 250, startPoint y: 249, endPoint x: 221, endPoint y: 182, distance: 73.1
click at [221, 177] on div "To activate drag with keyboard, press Alt + Enter. Once in keyboard drag state,…" at bounding box center [168, 199] width 250 height 262
click at [251, 251] on icon at bounding box center [254, 250] width 6 height 3
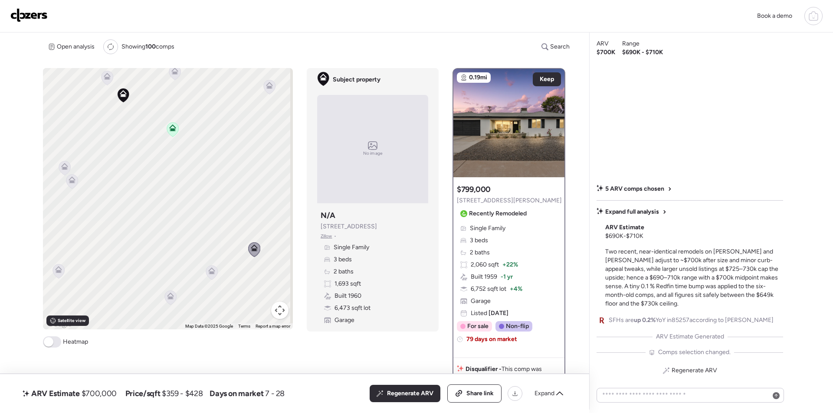
click at [213, 272] on icon at bounding box center [211, 270] width 7 height 4
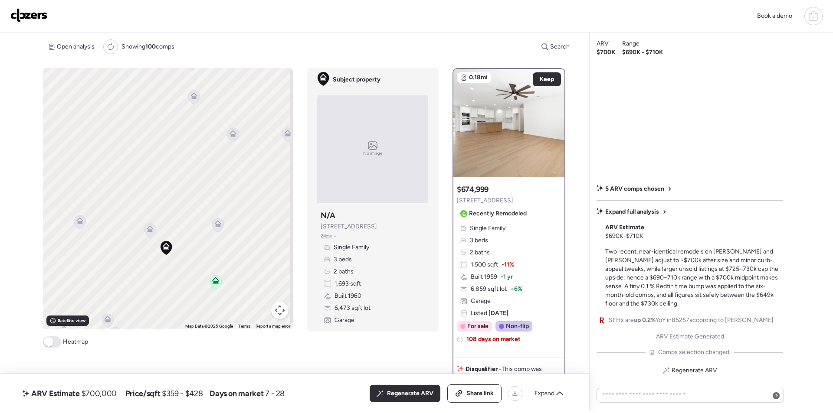
drag, startPoint x: 179, startPoint y: 164, endPoint x: 215, endPoint y: 301, distance: 142.6
click at [222, 317] on div "To activate drag with keyboard, press Alt + Enter. Once in keyboard drag state,…" at bounding box center [168, 199] width 250 height 262
click at [77, 225] on icon at bounding box center [80, 222] width 12 height 14
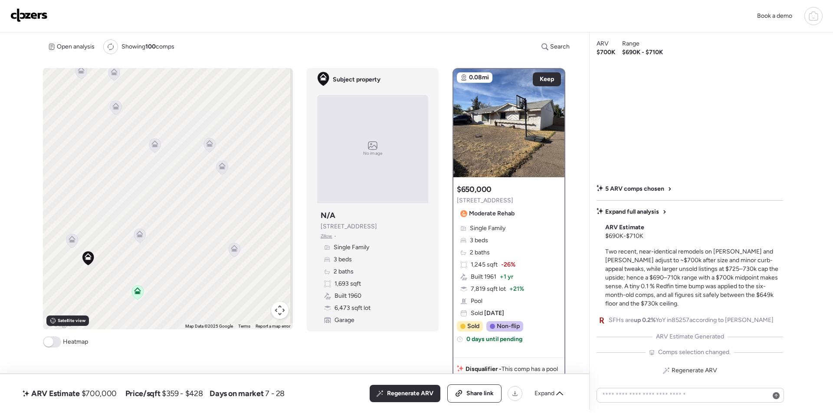
drag, startPoint x: 146, startPoint y: 225, endPoint x: 65, endPoint y: 236, distance: 82.3
click at [66, 236] on icon at bounding box center [72, 241] width 12 height 15
click at [217, 170] on icon at bounding box center [222, 167] width 12 height 14
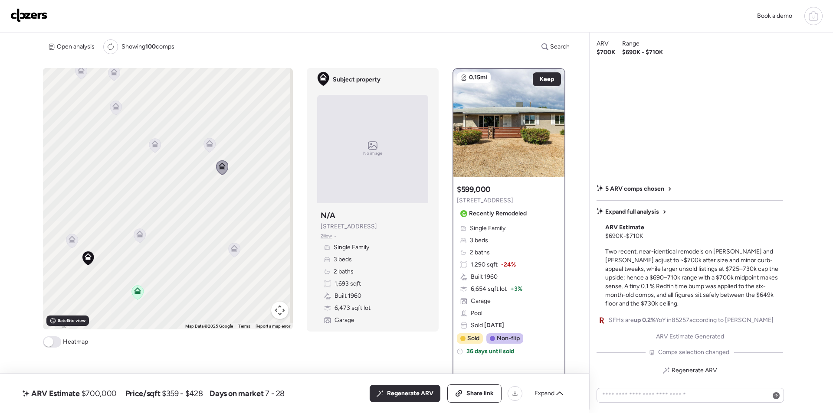
click at [134, 238] on icon at bounding box center [140, 236] width 12 height 14
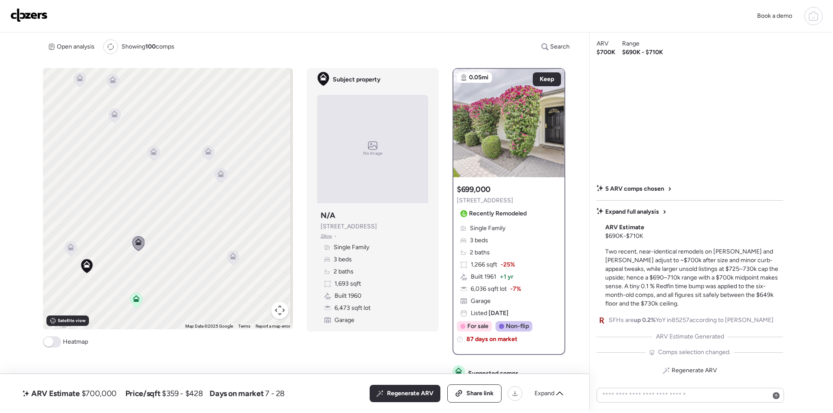
drag, startPoint x: 196, startPoint y: 219, endPoint x: 194, endPoint y: 231, distance: 12.8
click at [194, 233] on div "To activate drag with keyboard, press Alt + Enter. Once in keyboard drag state,…" at bounding box center [168, 199] width 250 height 262
click at [209, 163] on icon at bounding box center [208, 158] width 12 height 14
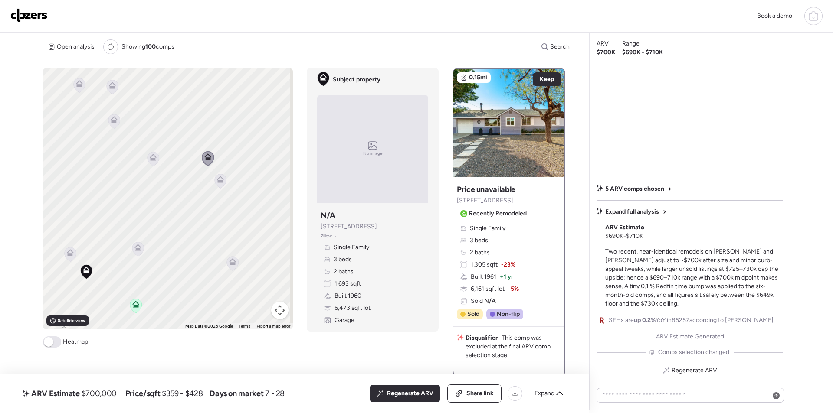
click at [145, 163] on div "To activate drag with keyboard, press Alt + Enter. Once in keyboard drag state,…" at bounding box center [168, 199] width 250 height 262
click at [150, 160] on icon at bounding box center [153, 157] width 7 height 7
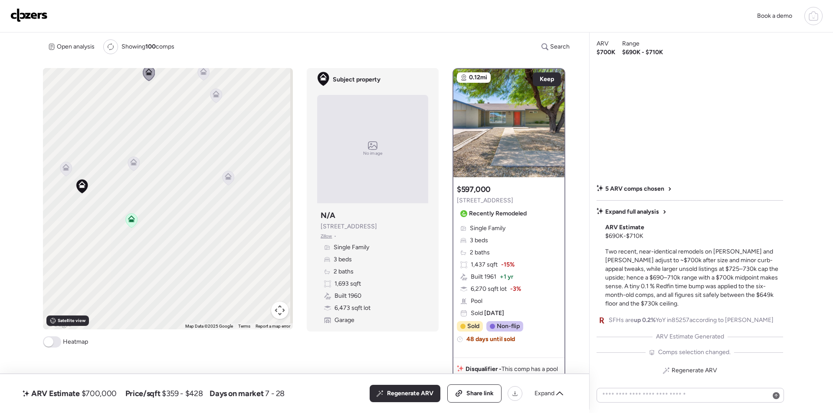
drag, startPoint x: 169, startPoint y: 243, endPoint x: 180, endPoint y: 202, distance: 43.3
click at [170, 197] on div "To activate drag with keyboard, press Alt + Enter. Once in keyboard drag state,…" at bounding box center [168, 199] width 250 height 262
drag, startPoint x: 198, startPoint y: 224, endPoint x: 197, endPoint y: 177, distance: 47.7
click at [197, 177] on div "To activate drag with keyboard, press Alt + Enter. Once in keyboard drag state,…" at bounding box center [168, 199] width 250 height 262
click at [167, 275] on icon at bounding box center [168, 273] width 6 height 3
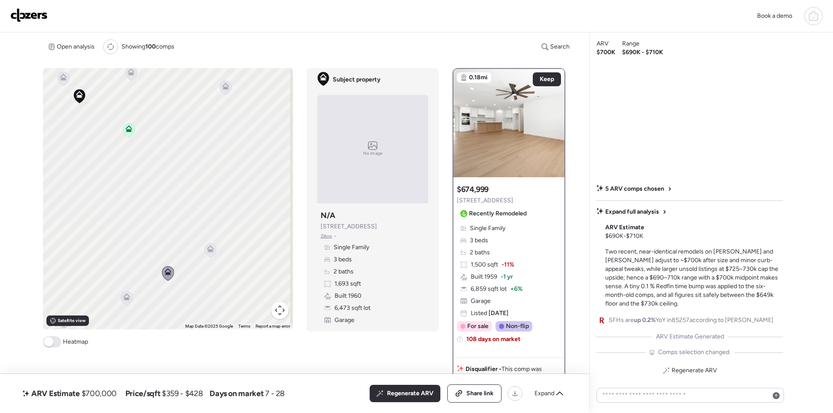
click at [129, 308] on div "To activate drag with keyboard, press Alt + Enter. Once in keyboard drag state,…" at bounding box center [168, 199] width 250 height 262
click at [128, 303] on icon at bounding box center [127, 298] width 12 height 14
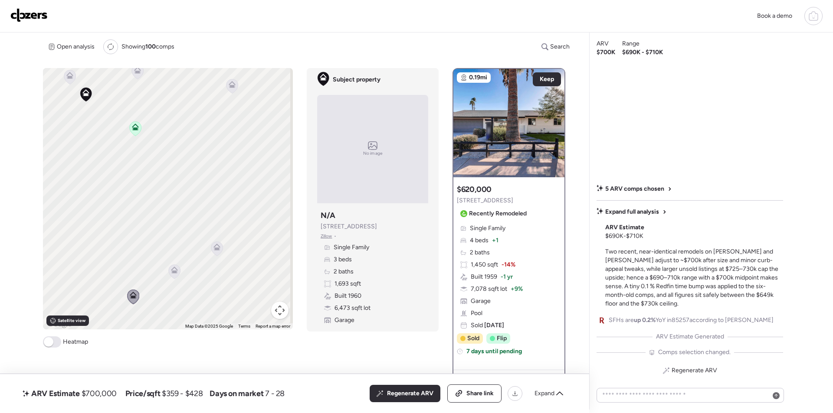
drag, startPoint x: 130, startPoint y: 270, endPoint x: 141, endPoint y: 268, distance: 11.5
click at [139, 268] on div "To activate drag with keyboard, press Alt + Enter. Once in keyboard drag state,…" at bounding box center [168, 199] width 250 height 262
drag, startPoint x: 169, startPoint y: 266, endPoint x: 239, endPoint y: 195, distance: 100.0
click at [239, 195] on div "To activate drag with keyboard, press Alt + Enter. Once in keyboard drag state,…" at bounding box center [168, 199] width 250 height 262
click at [141, 248] on icon at bounding box center [139, 248] width 12 height 14
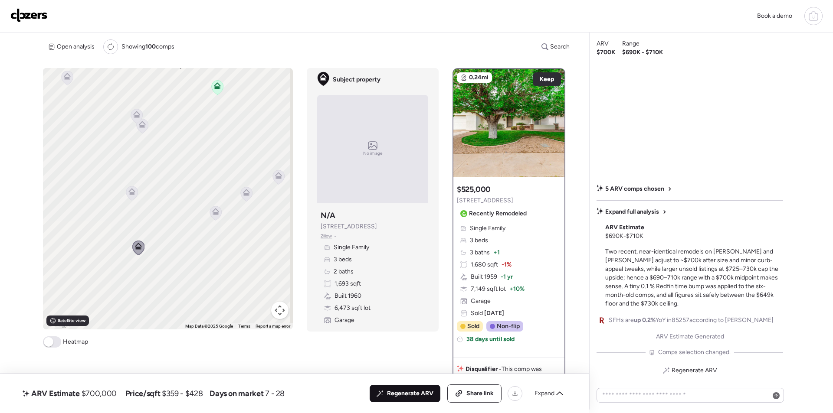
click at [399, 390] on span "Regenerate ARV" at bounding box center [410, 394] width 46 height 9
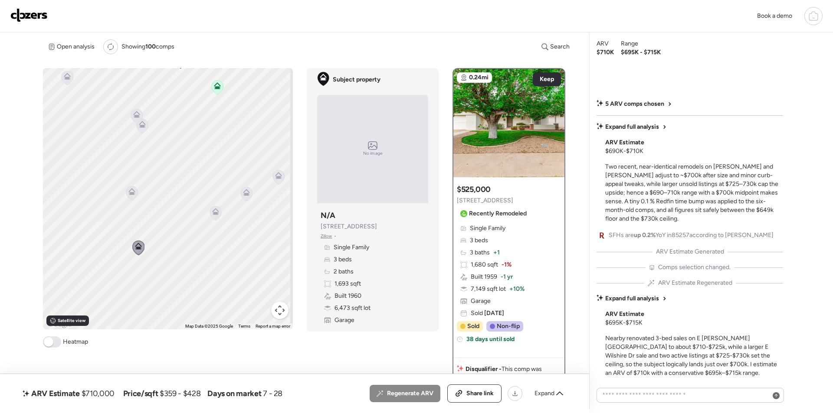
click at [105, 391] on span "$710,000" at bounding box center [98, 394] width 33 height 10
copy span "710,000"
click at [482, 388] on div "Share link" at bounding box center [474, 393] width 53 height 17
click at [49, 9] on div "Book a demo" at bounding box center [416, 16] width 812 height 18
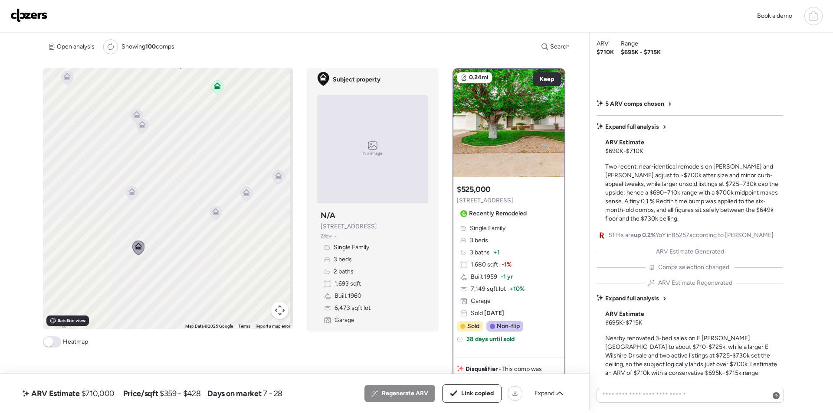
click at [37, 19] on img at bounding box center [28, 15] width 37 height 14
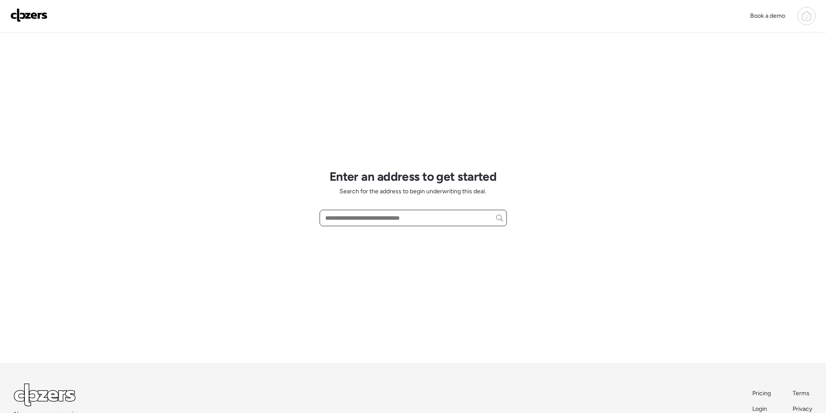
click at [391, 220] on input "text" at bounding box center [414, 218] width 180 height 12
paste input "**********"
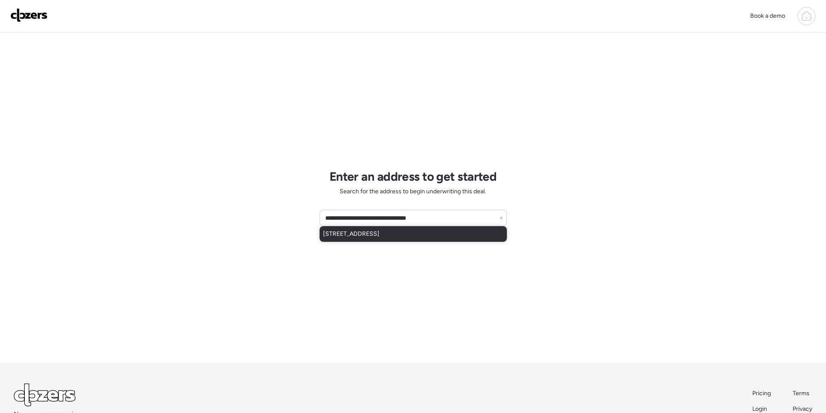
click at [373, 235] on span "[STREET_ADDRESS]" at bounding box center [351, 234] width 56 height 9
type input "**********"
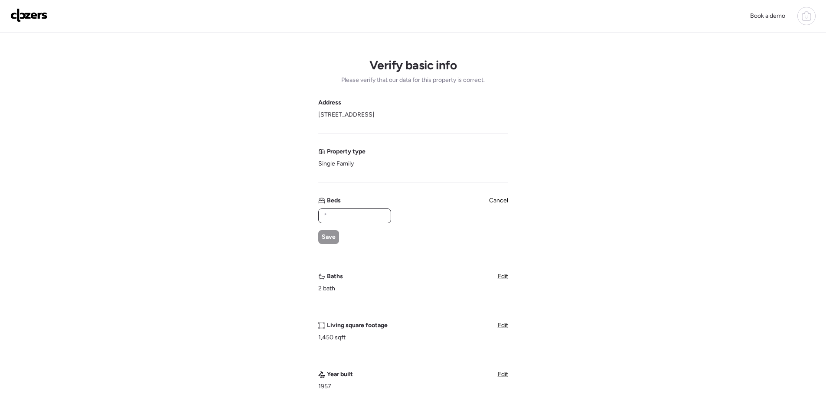
drag, startPoint x: 356, startPoint y: 213, endPoint x: 334, endPoint y: 229, distance: 26.5
click at [355, 214] on input "text" at bounding box center [354, 216] width 65 height 12
type input "*"
click at [334, 229] on div "* Save" at bounding box center [354, 227] width 72 height 36
click at [331, 238] on span "Save" at bounding box center [329, 237] width 14 height 9
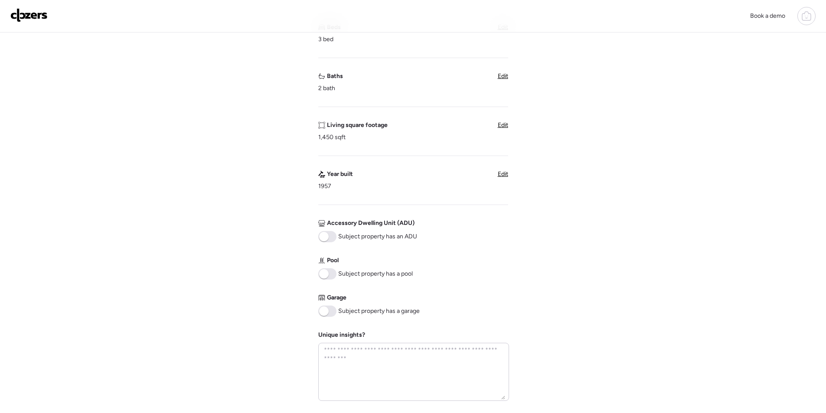
scroll to position [352, 0]
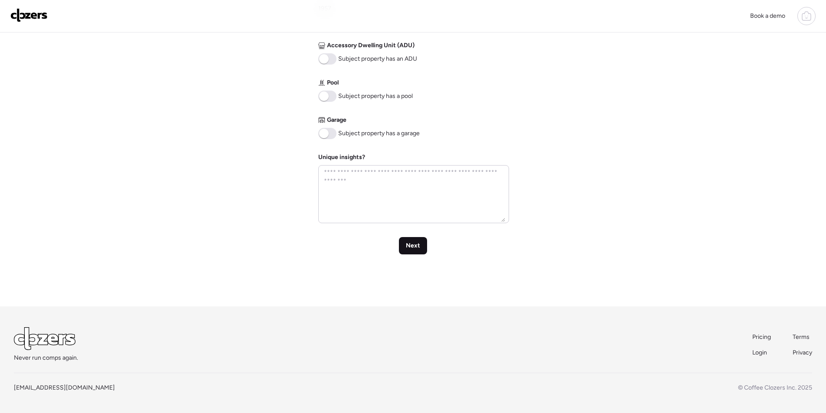
drag, startPoint x: 413, startPoint y: 248, endPoint x: 419, endPoint y: 252, distance: 7.8
click at [413, 248] on span "Next" at bounding box center [413, 246] width 14 height 9
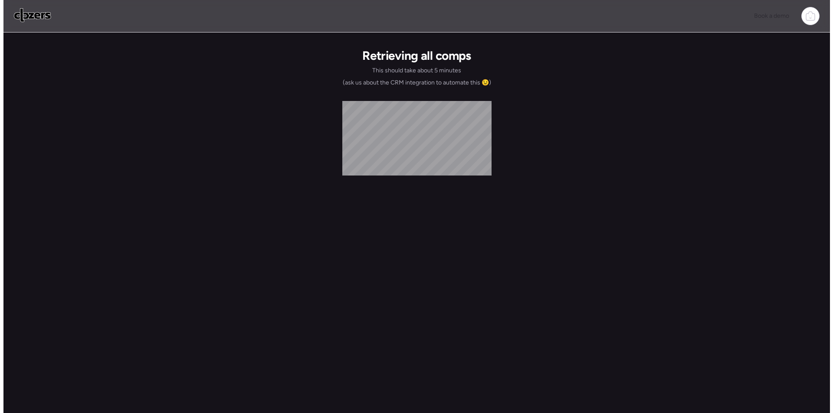
scroll to position [0, 0]
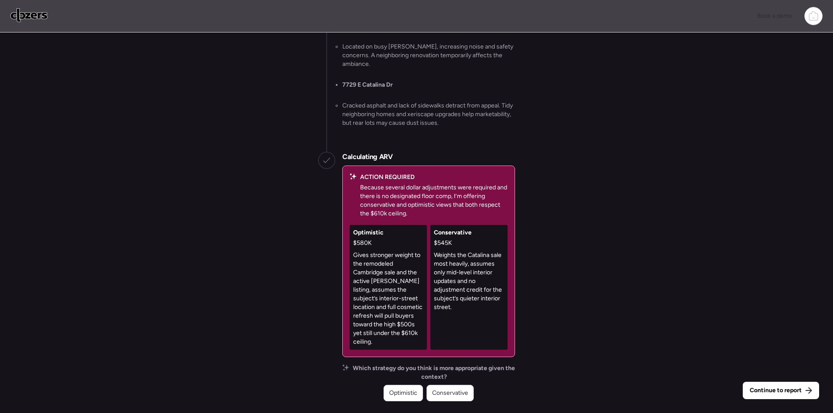
click at [454, 398] on div "Conservative" at bounding box center [449, 393] width 47 height 16
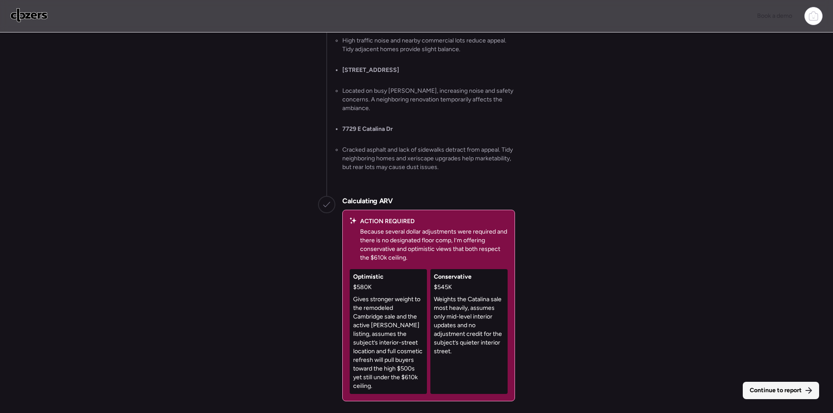
click at [783, 393] on span "Continue to report" at bounding box center [776, 390] width 52 height 9
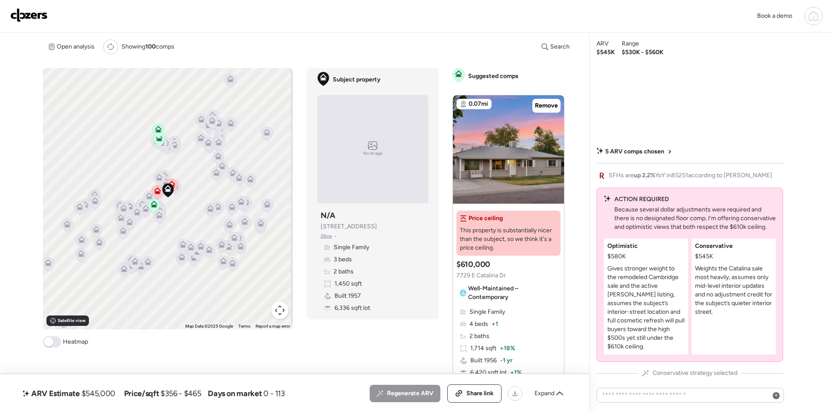
click at [561, 396] on icon at bounding box center [559, 393] width 7 height 7
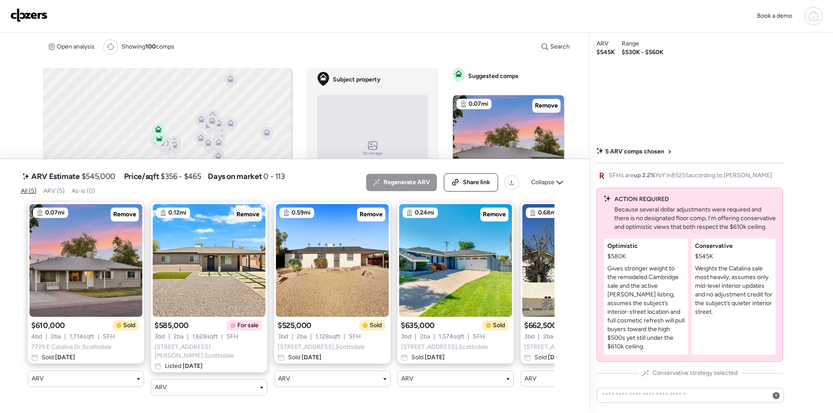
click at [255, 219] on span "Remove" at bounding box center [247, 214] width 23 height 9
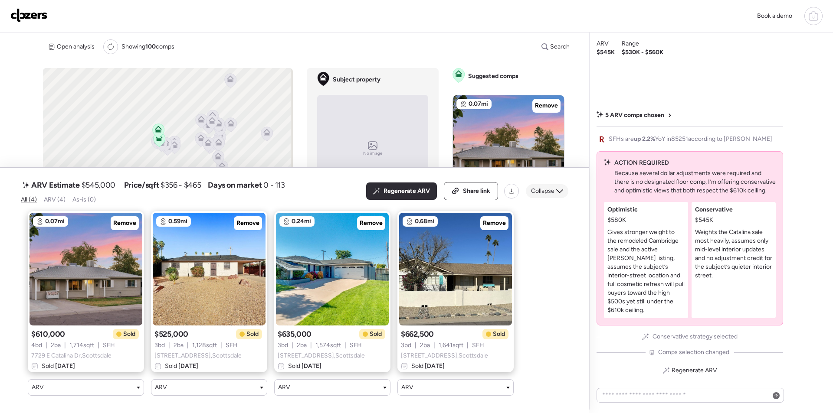
click at [546, 187] on span "Collapse" at bounding box center [542, 191] width 23 height 9
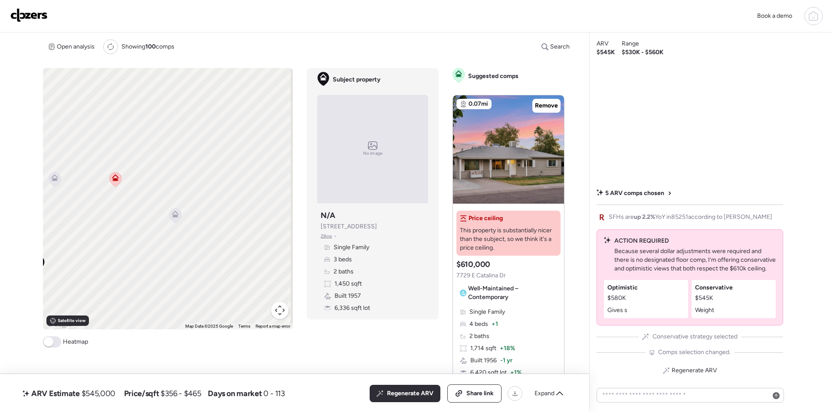
drag, startPoint x: 215, startPoint y: 141, endPoint x: 69, endPoint y: 258, distance: 187.6
click at [68, 259] on div "To activate drag with keyboard, press Alt + Enter. Once in keyboard drag state,…" at bounding box center [168, 199] width 250 height 262
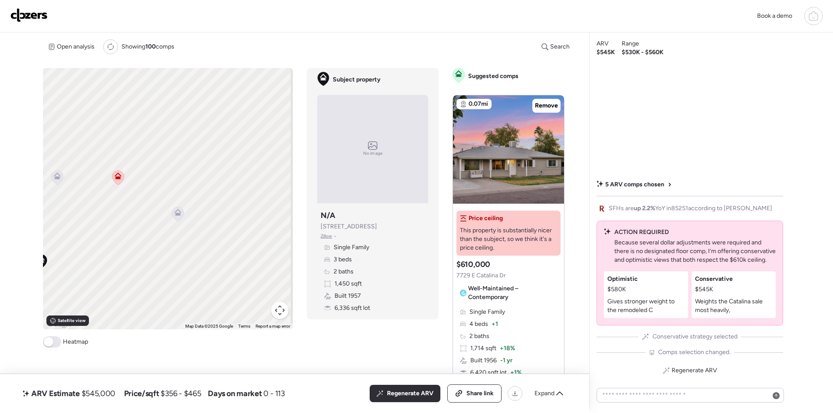
click at [178, 211] on icon at bounding box center [177, 212] width 7 height 7
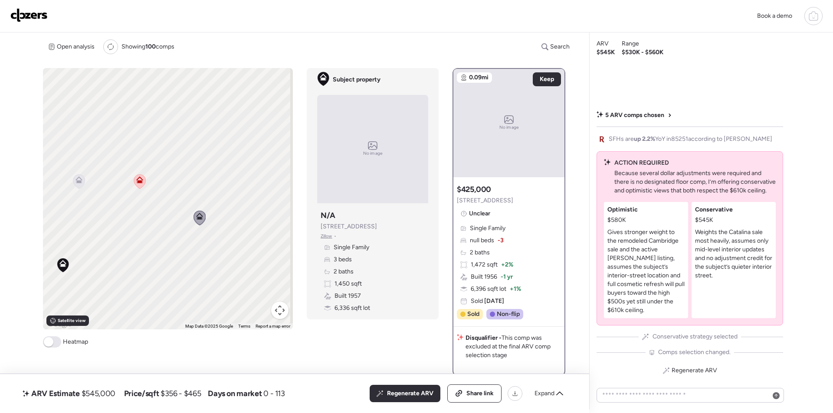
drag, startPoint x: 117, startPoint y: 211, endPoint x: 292, endPoint y: 216, distance: 174.9
click at [141, 216] on div "To activate drag with keyboard, press Alt + Enter. Once in keyboard drag state,…" at bounding box center [168, 199] width 250 height 262
click at [76, 179] on icon at bounding box center [79, 180] width 7 height 7
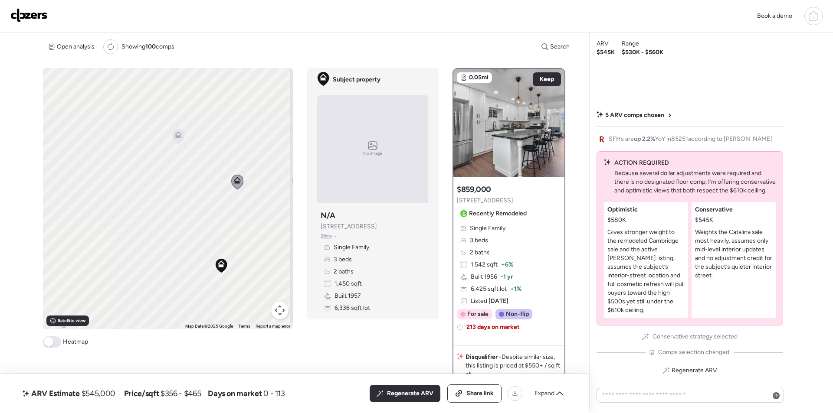
drag, startPoint x: 131, startPoint y: 210, endPoint x: 281, endPoint y: 210, distance: 150.1
click at [281, 210] on div "To activate drag with keyboard, press Alt + Enter. Once in keyboard drag state,…" at bounding box center [168, 199] width 250 height 262
click at [229, 138] on icon at bounding box center [226, 134] width 7 height 7
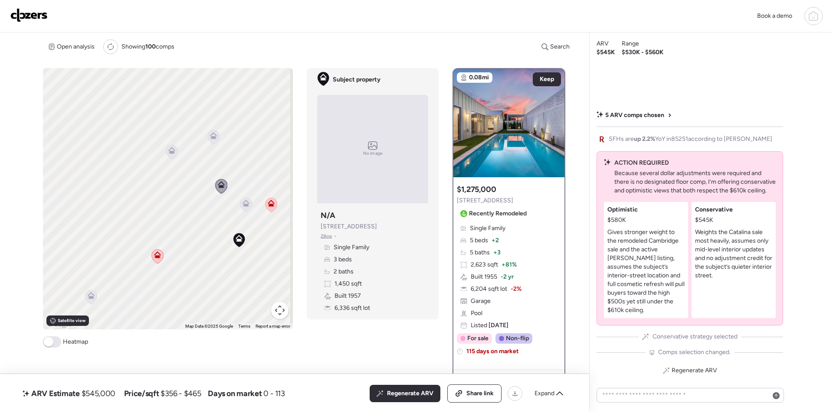
click at [175, 155] on icon at bounding box center [172, 152] width 12 height 14
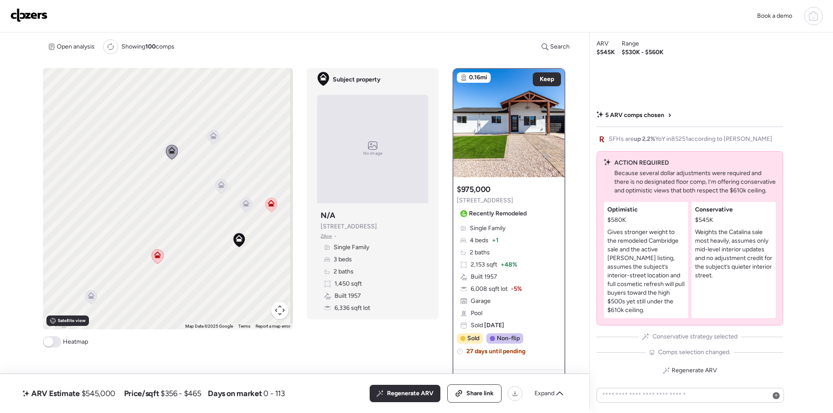
click at [214, 134] on icon at bounding box center [213, 135] width 7 height 7
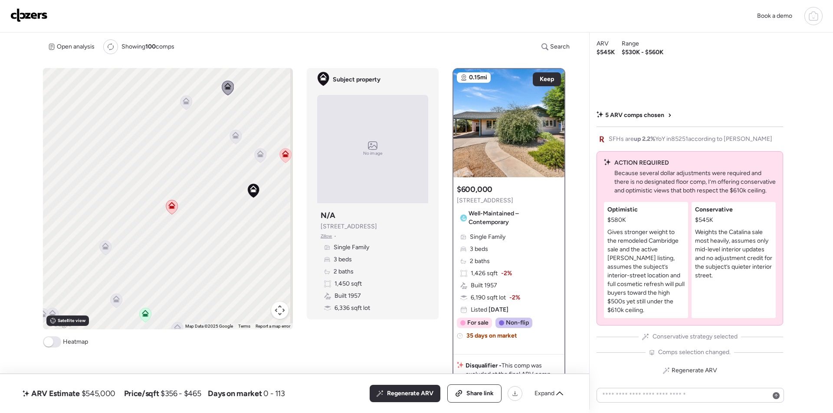
drag, startPoint x: 240, startPoint y: 207, endPoint x: 237, endPoint y: 172, distance: 34.8
click at [254, 163] on icon at bounding box center [260, 155] width 12 height 15
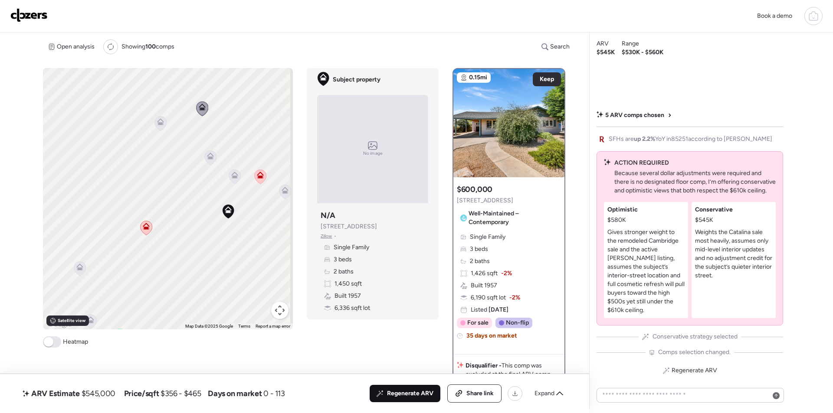
click at [406, 393] on span "Regenerate ARV" at bounding box center [410, 394] width 46 height 9
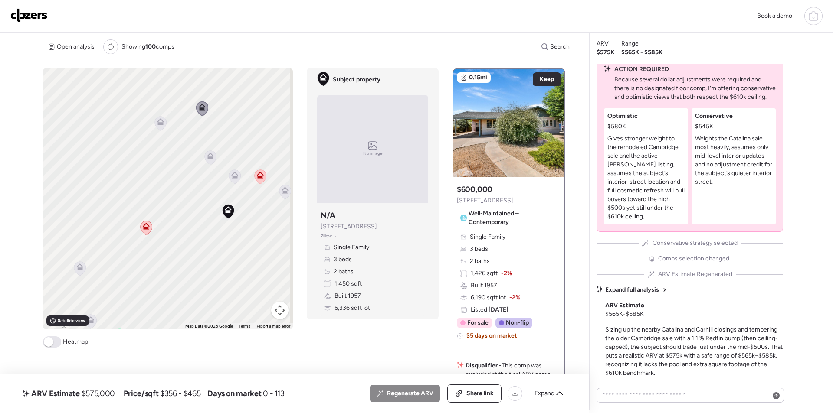
click at [101, 393] on span "$575,000" at bounding box center [98, 394] width 33 height 10
copy span "575,000"
drag, startPoint x: 485, startPoint y: 397, endPoint x: 495, endPoint y: 182, distance: 214.9
click at [485, 396] on span "Share link" at bounding box center [479, 394] width 27 height 9
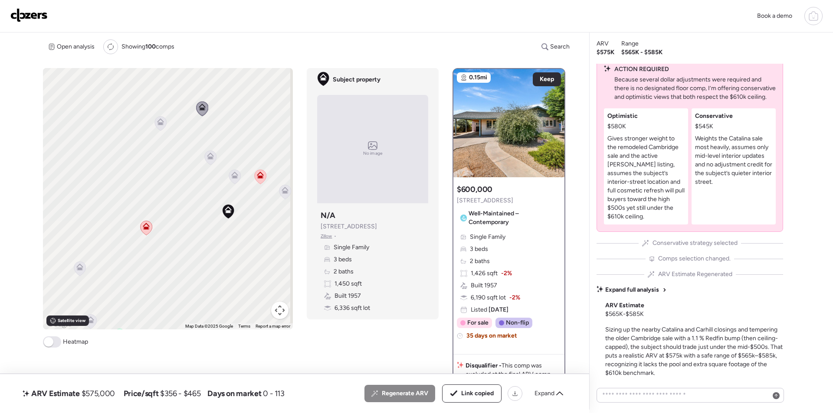
click at [229, 173] on icon at bounding box center [235, 177] width 12 height 14
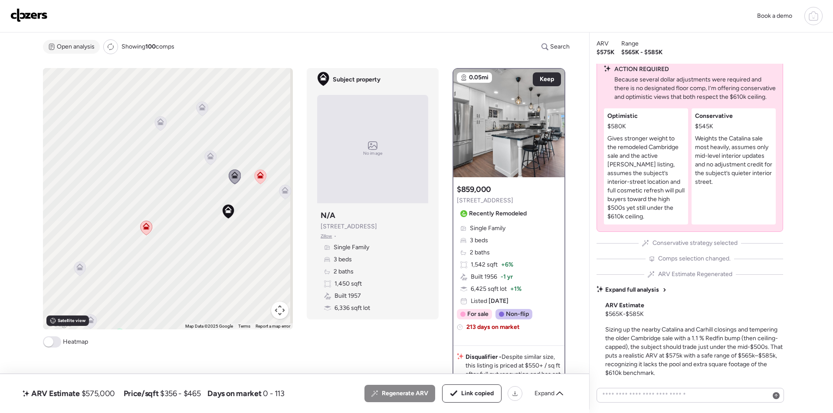
click at [78, 49] on span "Open analysis" at bounding box center [76, 47] width 38 height 9
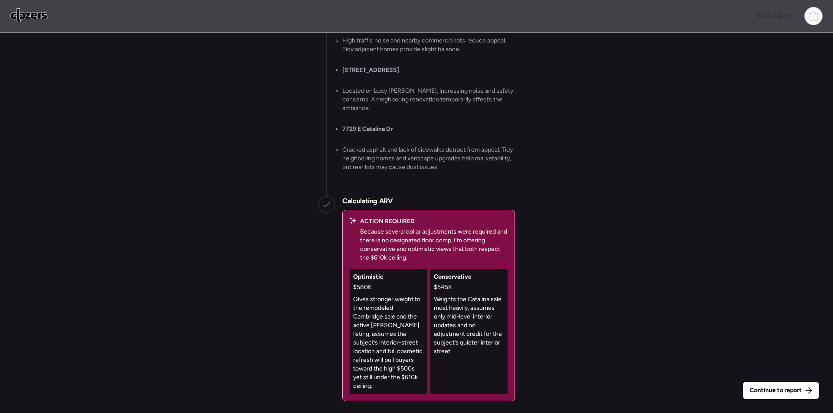
drag, startPoint x: 29, startPoint y: 22, endPoint x: 59, endPoint y: 31, distance: 30.7
click at [30, 23] on link at bounding box center [28, 16] width 37 height 16
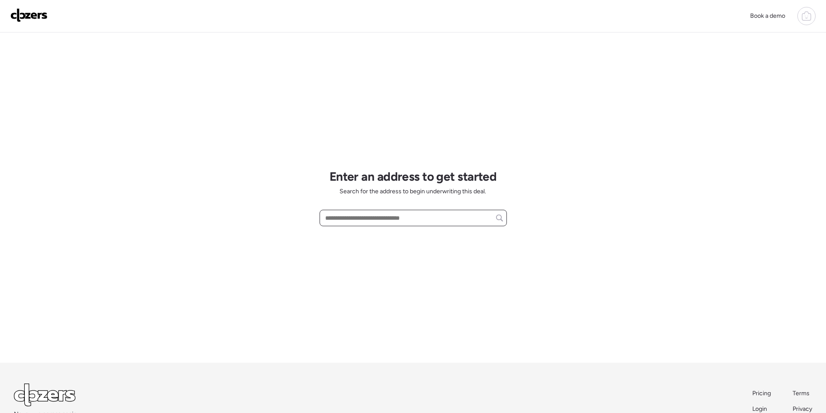
click at [400, 219] on input "text" at bounding box center [414, 218] width 180 height 12
paste input "**********"
click at [378, 236] on span "[STREET_ADDRESS]" at bounding box center [351, 234] width 56 height 9
type input "**********"
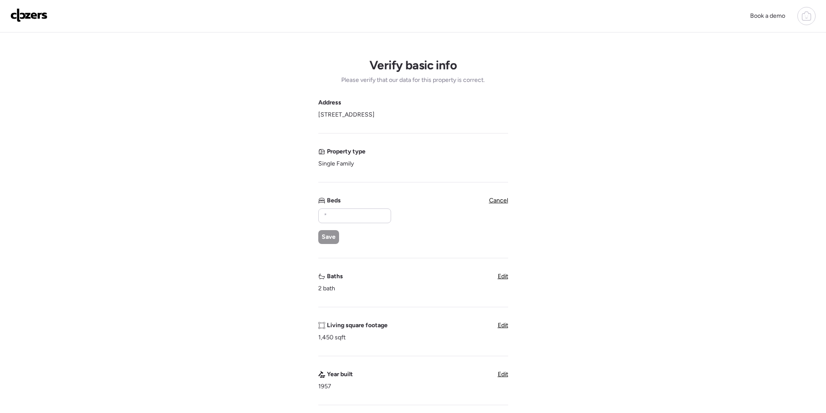
scroll to position [43, 0]
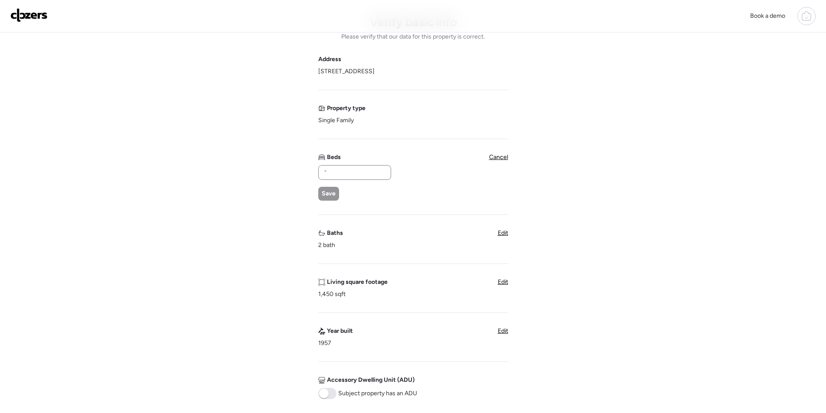
click at [332, 179] on div "Save" at bounding box center [354, 183] width 72 height 36
click at [333, 174] on input "text" at bounding box center [354, 173] width 65 height 12
type input "*"
click at [329, 198] on div "Save" at bounding box center [328, 194] width 21 height 14
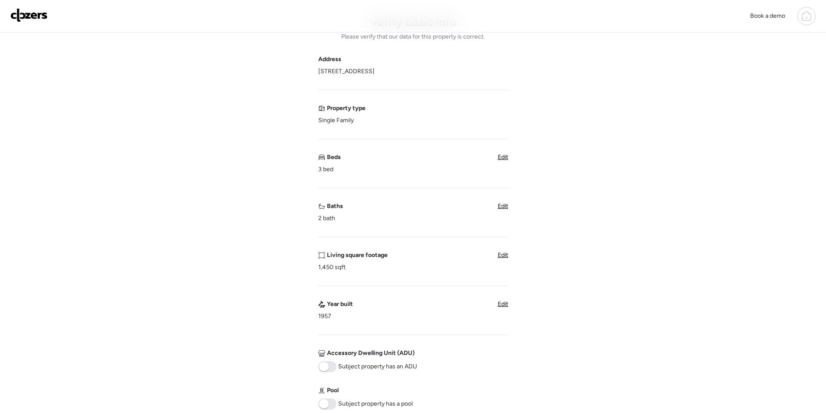
scroll to position [260, 0]
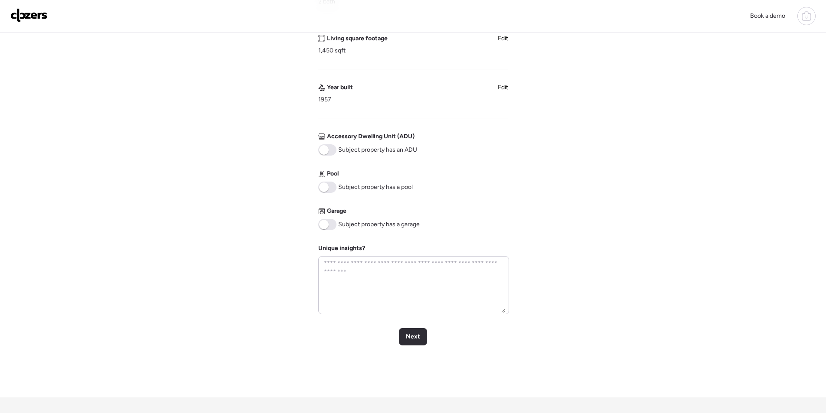
click at [325, 186] on span at bounding box center [324, 188] width 10 height 10
click at [420, 336] on span "Next" at bounding box center [413, 337] width 14 height 9
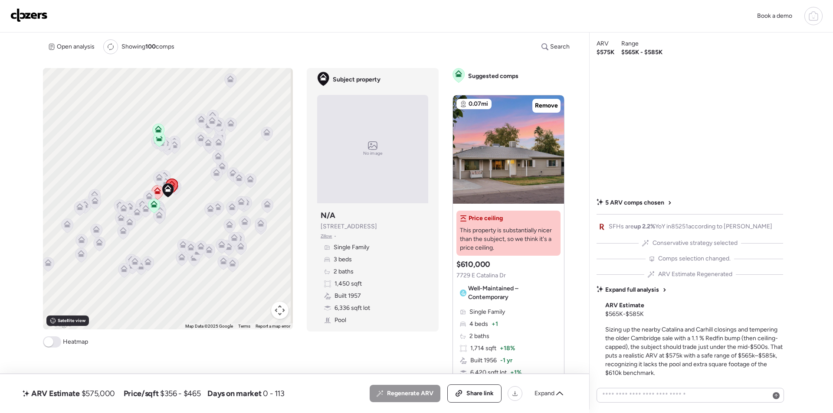
scroll to position [174, 0]
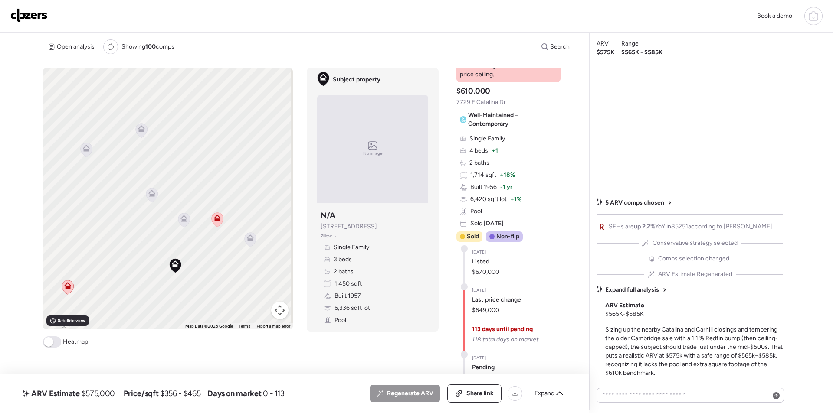
click at [181, 220] on icon at bounding box center [184, 220] width 6 height 3
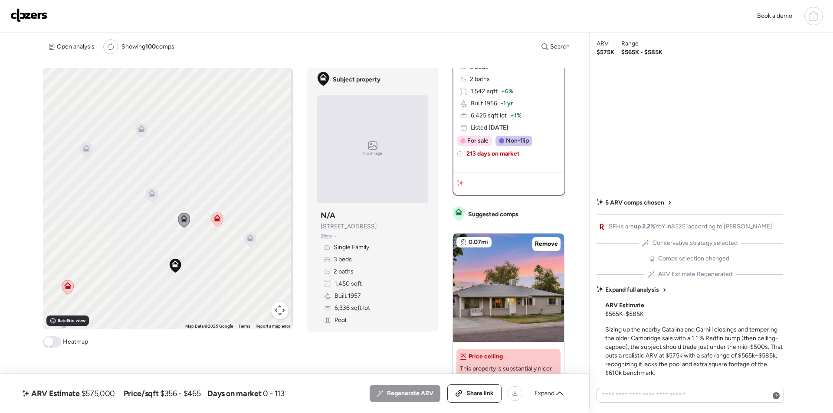
scroll to position [0, 0]
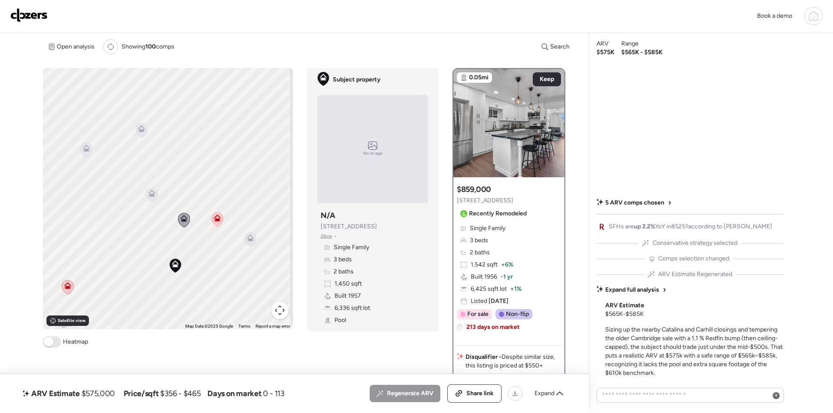
click at [140, 129] on icon at bounding box center [141, 128] width 7 height 7
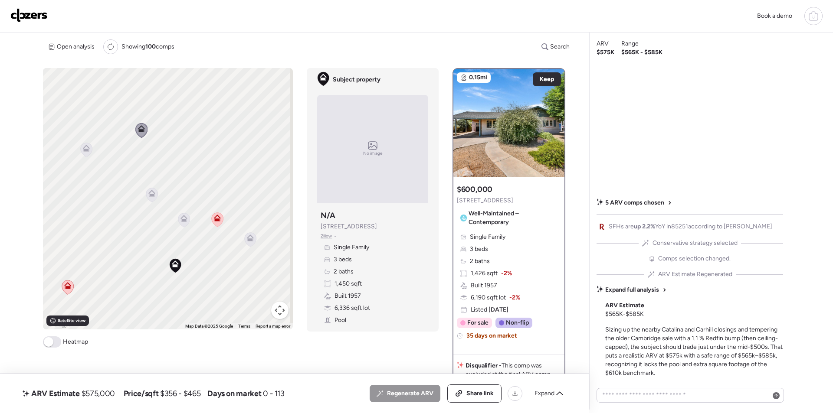
click at [107, 393] on span "$575,000" at bounding box center [98, 394] width 33 height 10
copy span "575,000"
click at [459, 395] on icon at bounding box center [459, 393] width 8 height 7
click at [31, 16] on img at bounding box center [28, 15] width 37 height 14
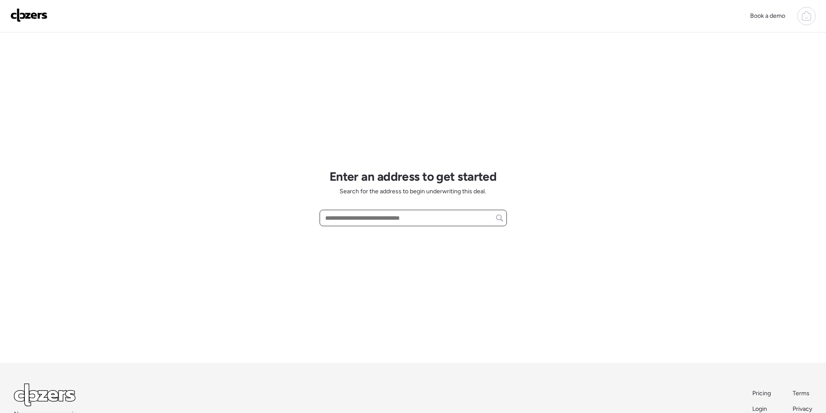
click at [365, 218] on input "text" at bounding box center [414, 218] width 180 height 12
paste input "**********"
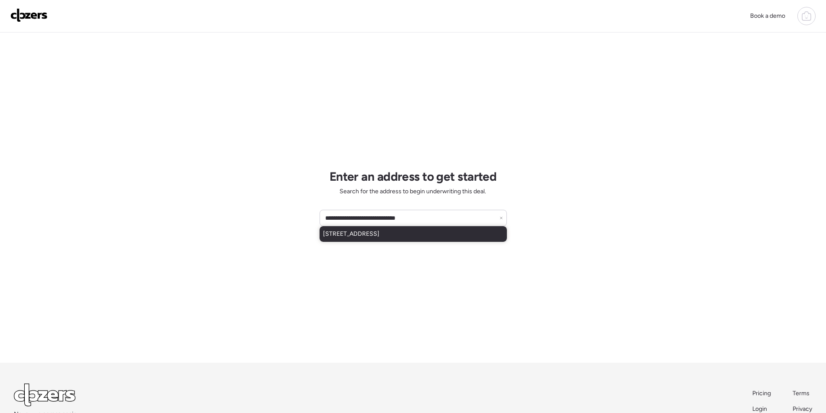
click at [365, 236] on span "[STREET_ADDRESS]" at bounding box center [351, 234] width 56 height 9
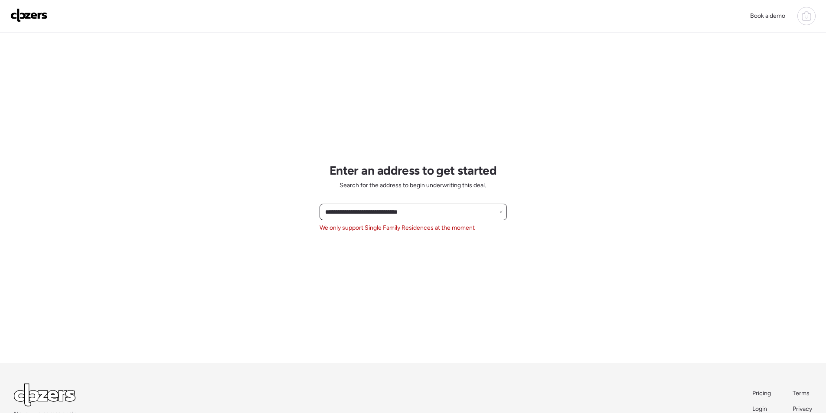
click at [361, 212] on input "**********" at bounding box center [414, 212] width 180 height 12
paste input "text"
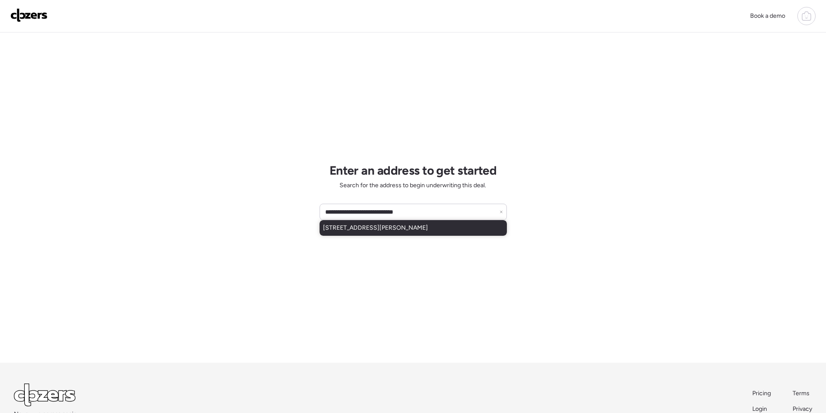
click at [368, 229] on span "[STREET_ADDRESS][PERSON_NAME]" at bounding box center [375, 228] width 105 height 9
type input "**********"
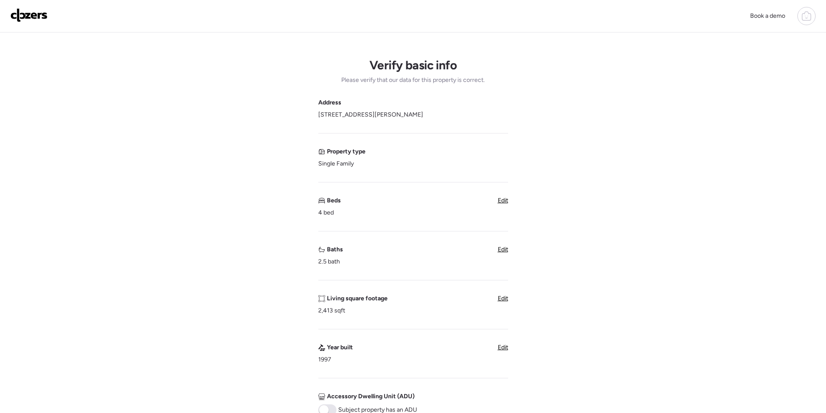
click at [501, 252] on span "Edit" at bounding box center [503, 249] width 10 height 7
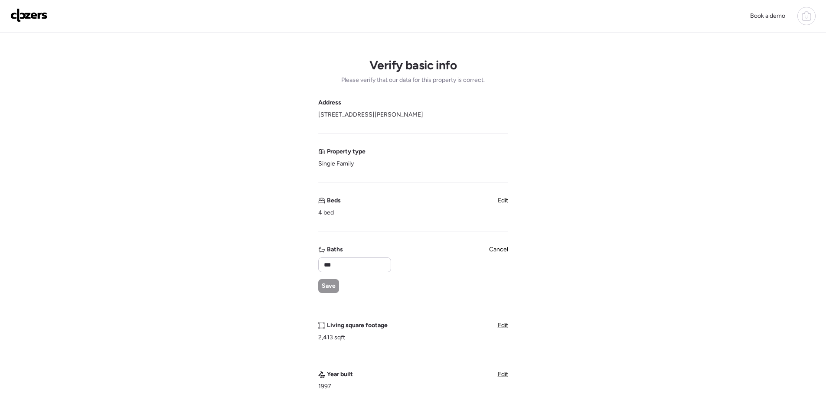
drag, startPoint x: 402, startPoint y: 250, endPoint x: 384, endPoint y: 256, distance: 18.2
click at [400, 251] on div "Baths *** Save Cancel" at bounding box center [413, 270] width 190 height 48
click at [383, 257] on div "Baths *** Save" at bounding box center [354, 270] width 72 height 48
click at [376, 266] on input "***" at bounding box center [354, 265] width 65 height 12
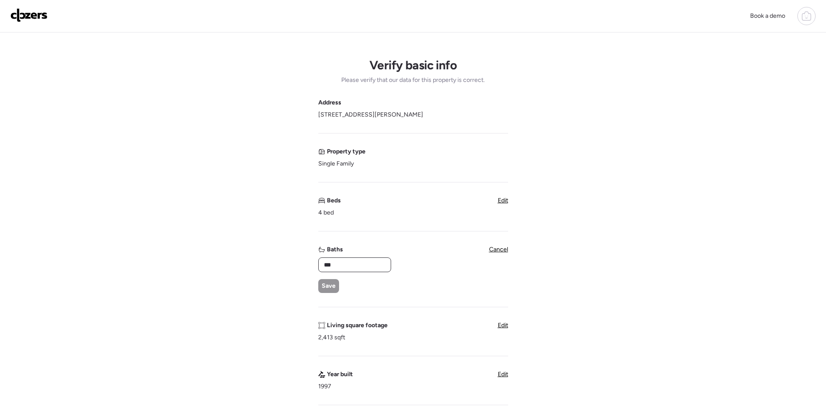
click at [376, 266] on input "***" at bounding box center [354, 265] width 65 height 12
type input "*"
drag, startPoint x: 327, startPoint y: 289, endPoint x: 340, endPoint y: 285, distance: 13.3
click at [327, 289] on span "Save" at bounding box center [329, 286] width 14 height 9
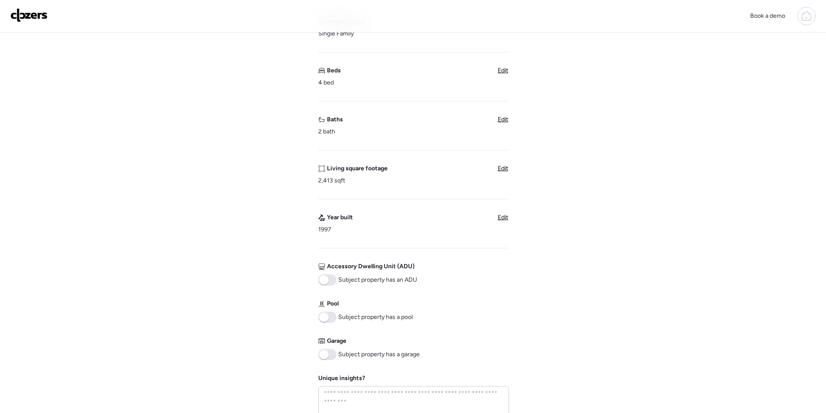
scroll to position [174, 0]
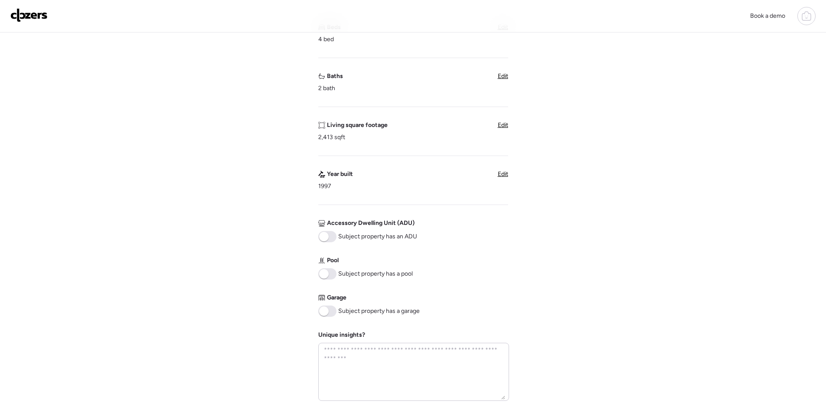
drag, startPoint x: 324, startPoint y: 310, endPoint x: 331, endPoint y: 308, distance: 7.7
click at [324, 310] on span at bounding box center [324, 312] width 10 height 10
drag, startPoint x: 327, startPoint y: 271, endPoint x: 365, endPoint y: 277, distance: 38.7
click at [328, 271] on span at bounding box center [327, 273] width 18 height 11
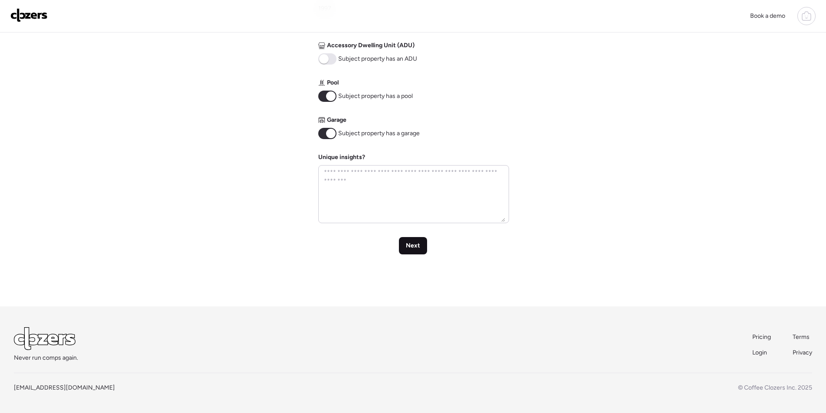
drag, startPoint x: 409, startPoint y: 242, endPoint x: 406, endPoint y: 239, distance: 4.6
click at [409, 242] on span "Next" at bounding box center [413, 246] width 14 height 9
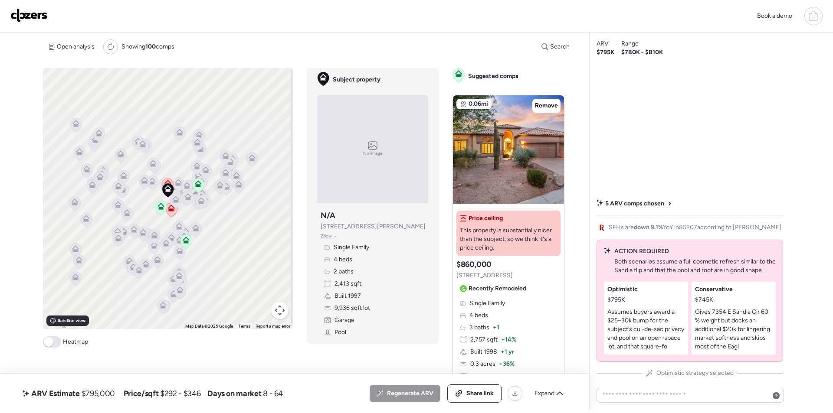
click at [543, 395] on span "Expand" at bounding box center [544, 394] width 20 height 9
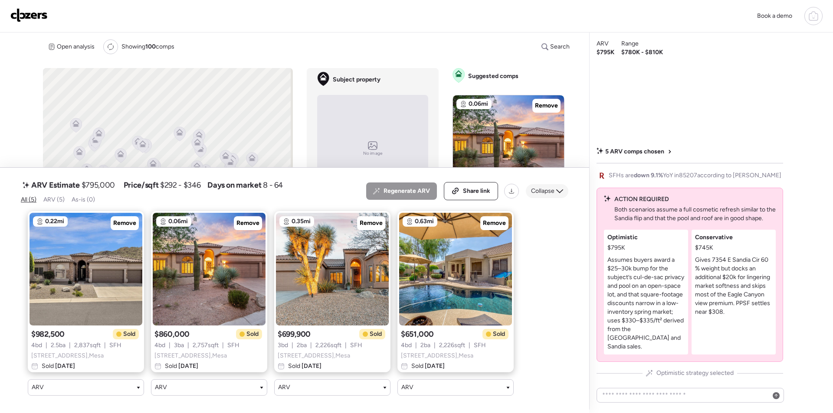
click at [561, 184] on div "Collapse" at bounding box center [547, 191] width 43 height 14
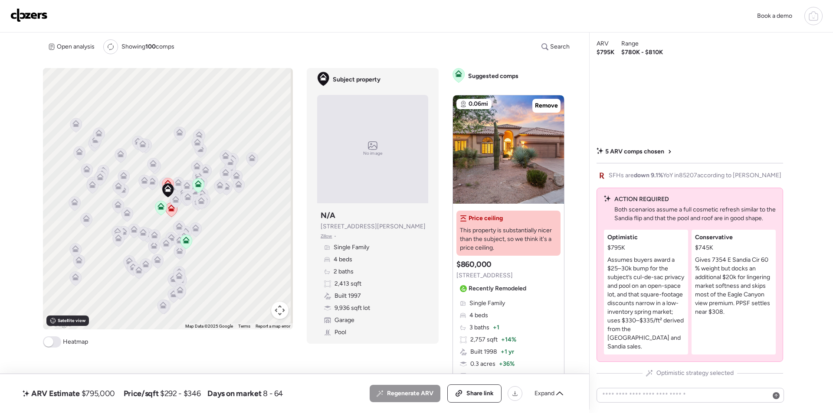
click at [106, 398] on span "$795,000" at bounding box center [98, 394] width 33 height 10
click at [106, 397] on span "$795,000" at bounding box center [98, 394] width 33 height 10
copy span "795,000"
drag, startPoint x: 483, startPoint y: 393, endPoint x: 479, endPoint y: 218, distance: 174.8
click at [483, 393] on span "Share link" at bounding box center [479, 394] width 27 height 9
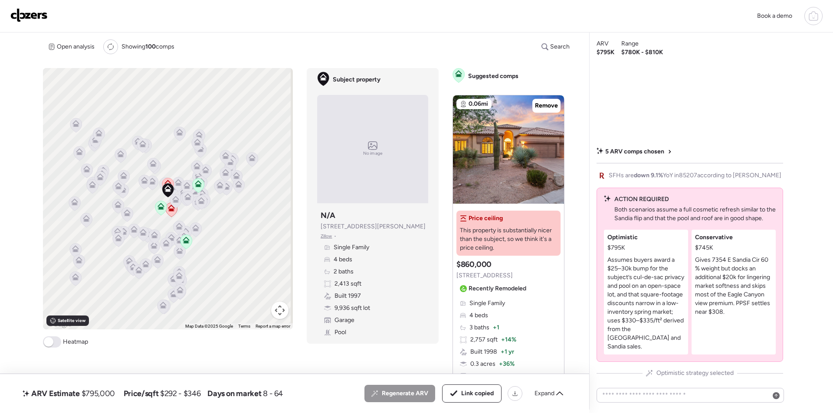
click at [42, 13] on img at bounding box center [28, 15] width 37 height 14
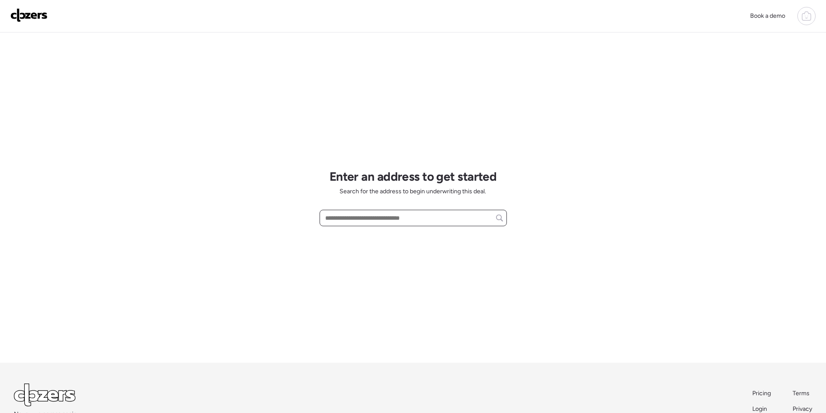
click at [363, 219] on input "text" at bounding box center [414, 218] width 180 height 12
paste input "**********"
drag, startPoint x: 390, startPoint y: 219, endPoint x: 468, endPoint y: 219, distance: 78.1
click at [468, 219] on input "**********" at bounding box center [414, 218] width 180 height 12
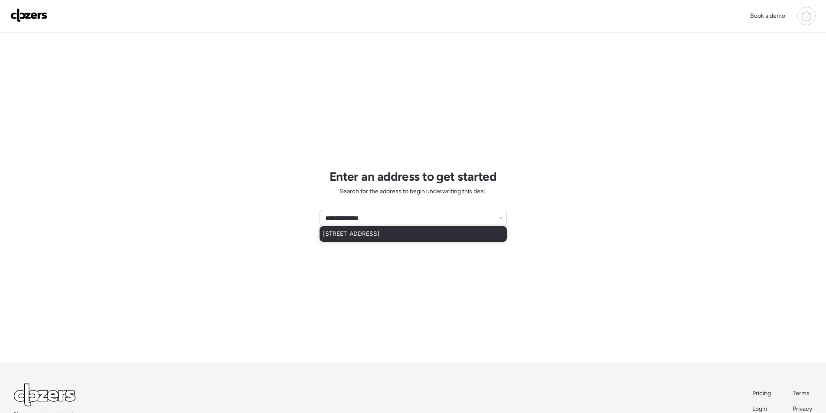
click at [380, 237] on span "[STREET_ADDRESS]" at bounding box center [351, 234] width 56 height 9
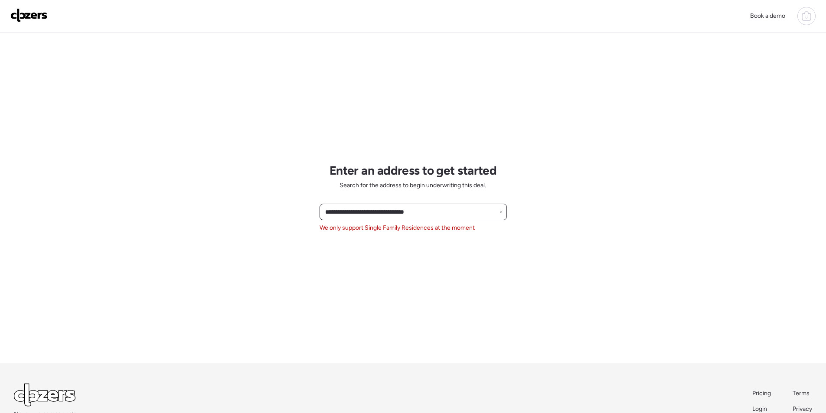
click at [352, 209] on input "**********" at bounding box center [414, 212] width 180 height 12
click at [352, 208] on input "**********" at bounding box center [414, 212] width 180 height 12
paste input "text"
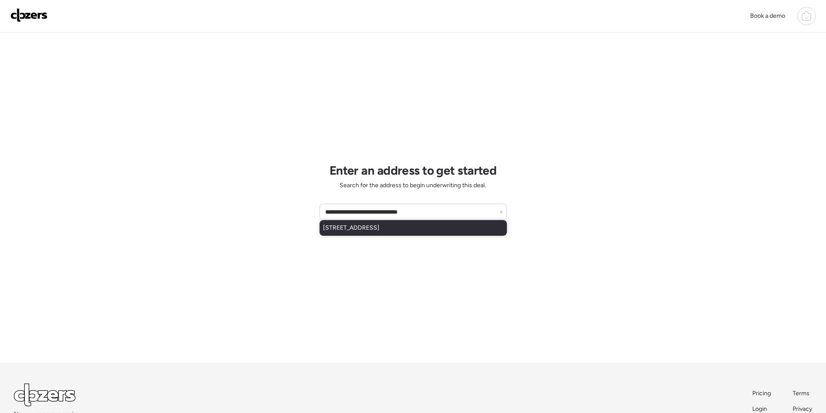
click at [352, 227] on span "[STREET_ADDRESS]" at bounding box center [351, 228] width 56 height 9
type input "**********"
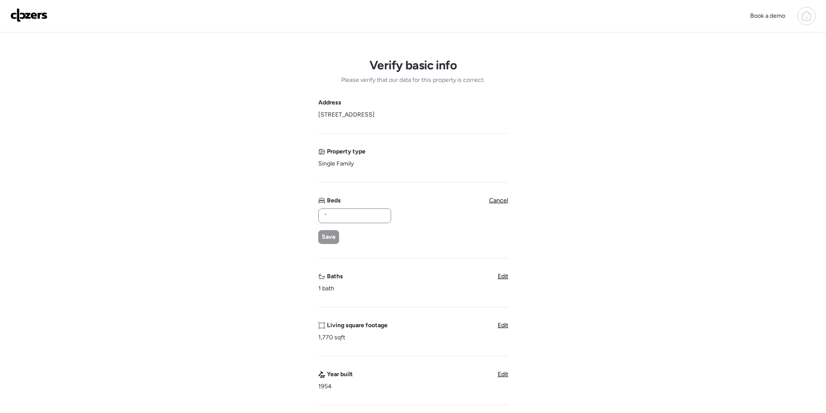
click at [368, 206] on div "Beds Save" at bounding box center [354, 220] width 72 height 48
click at [358, 223] on div at bounding box center [354, 216] width 73 height 15
click at [340, 218] on input "text" at bounding box center [354, 216] width 65 height 12
type input "*"
drag, startPoint x: 327, startPoint y: 241, endPoint x: 344, endPoint y: 246, distance: 16.9
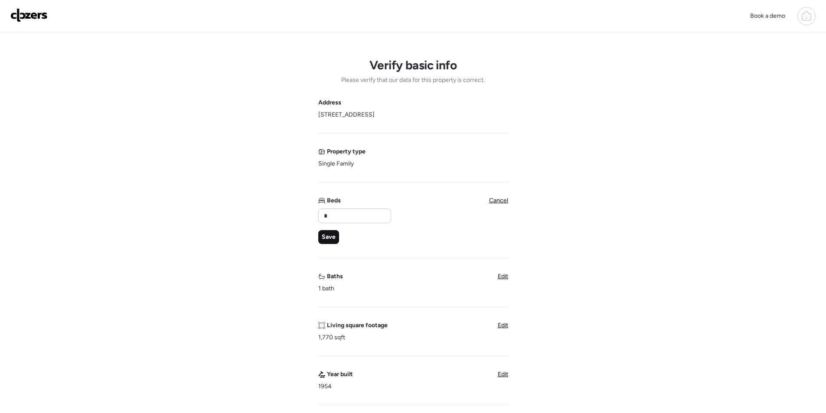
click at [327, 240] on span "Save" at bounding box center [329, 237] width 14 height 9
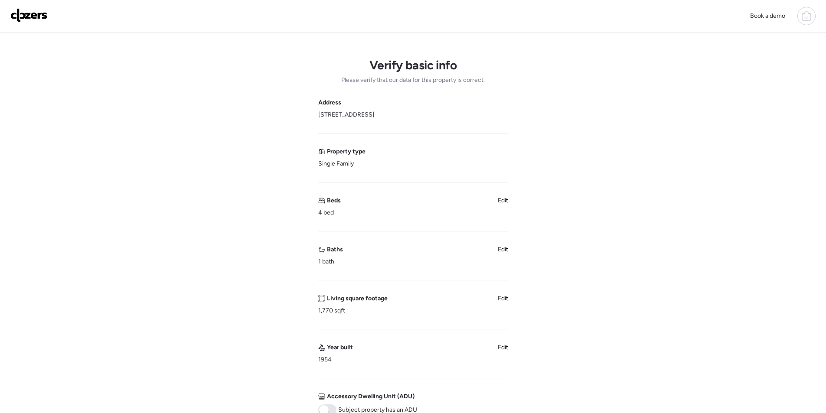
click at [500, 249] on span "Edit" at bounding box center [503, 249] width 10 height 7
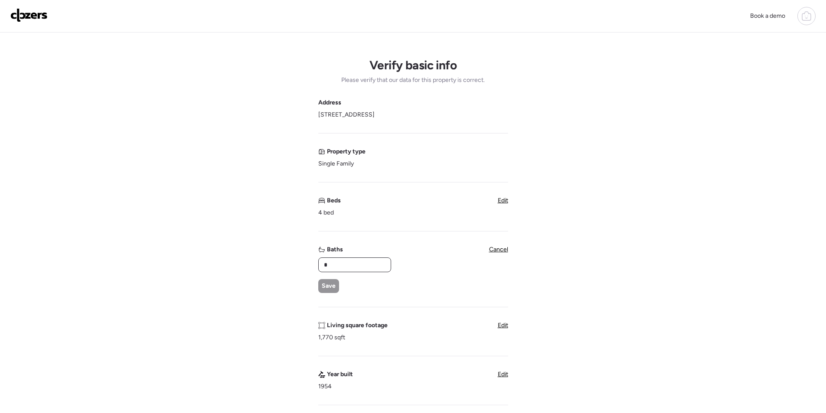
click at [376, 264] on input "*" at bounding box center [354, 265] width 65 height 12
type input "***"
click at [330, 289] on span "Save" at bounding box center [329, 286] width 14 height 9
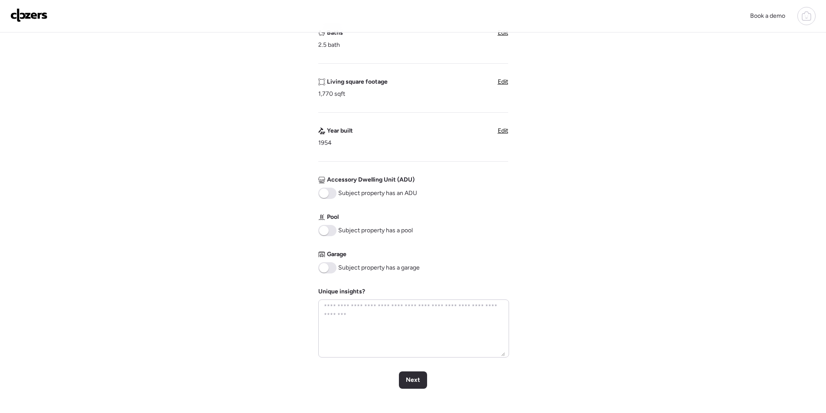
scroll to position [347, 0]
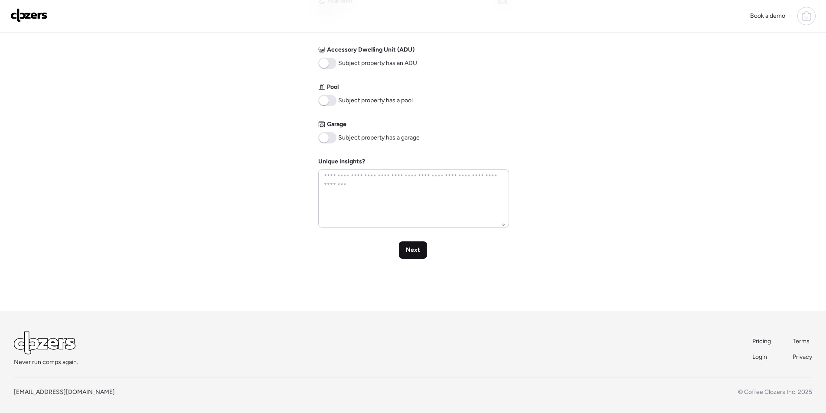
click at [419, 253] on span "Next" at bounding box center [413, 250] width 14 height 9
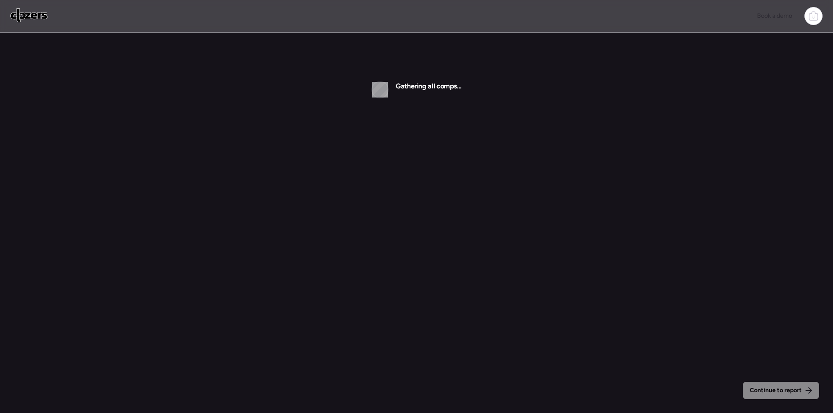
click at [27, 17] on img at bounding box center [28, 15] width 37 height 14
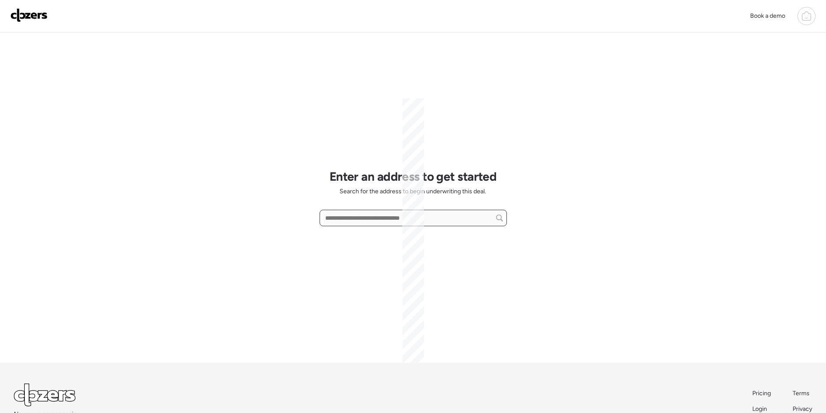
click at [373, 219] on input "text" at bounding box center [414, 218] width 180 height 12
paste input "**********"
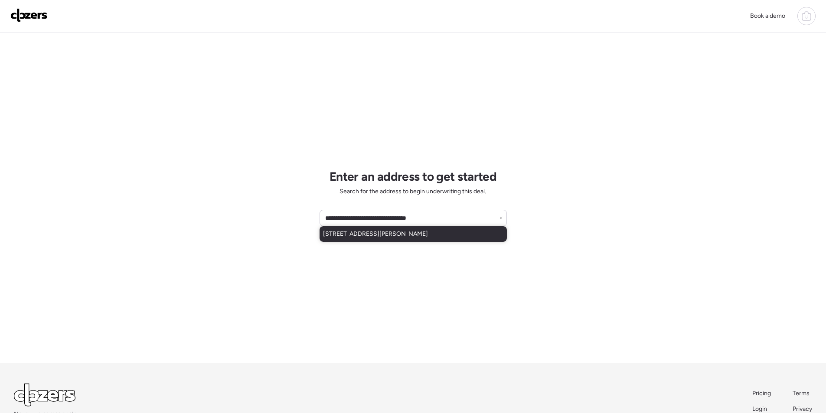
click at [377, 236] on span "[STREET_ADDRESS][PERSON_NAME]" at bounding box center [375, 234] width 105 height 9
type input "**********"
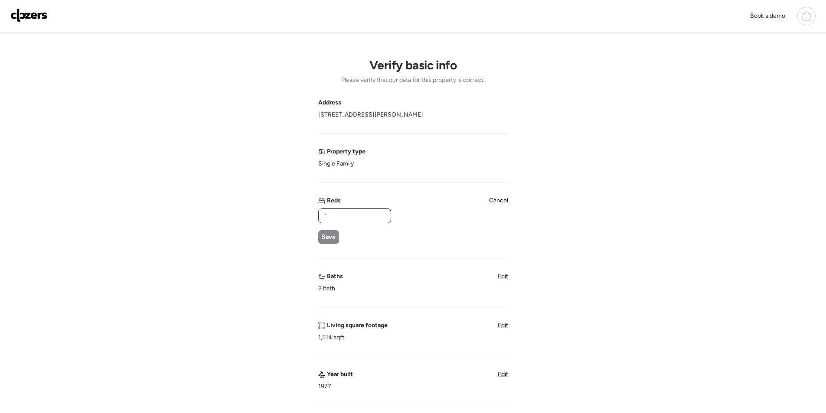
drag, startPoint x: 369, startPoint y: 219, endPoint x: 332, endPoint y: 241, distance: 43.1
click at [367, 219] on input "text" at bounding box center [354, 216] width 65 height 12
type input "*"
click at [328, 242] on div "Save" at bounding box center [328, 237] width 21 height 14
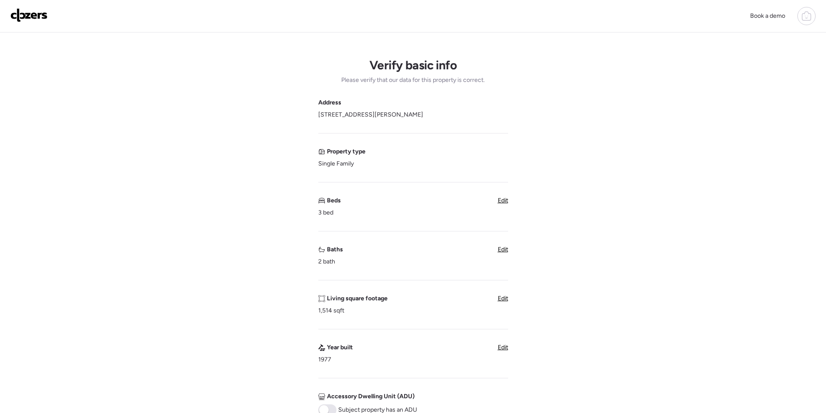
scroll to position [130, 0]
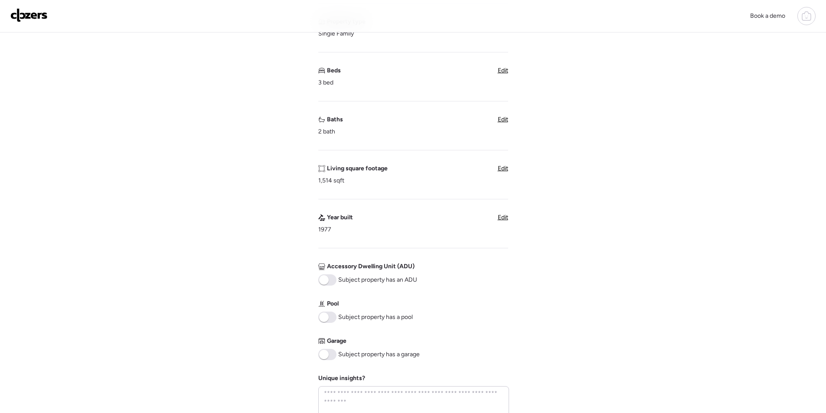
click at [330, 350] on span at bounding box center [327, 354] width 18 height 11
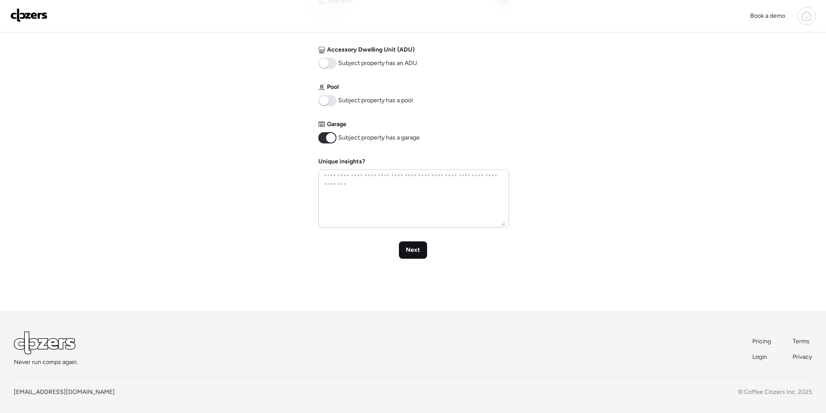
click at [416, 248] on span "Next" at bounding box center [413, 250] width 14 height 9
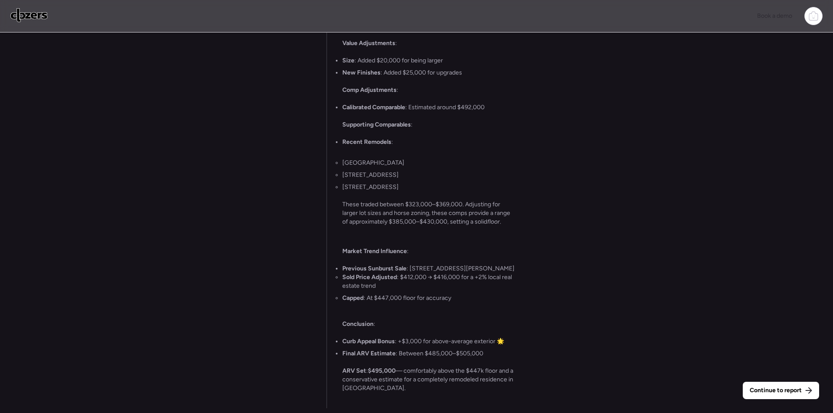
click at [760, 399] on div "Continue to report Gathering all comps... I found 100 possible comps near [STRE…" at bounding box center [416, 224] width 833 height 383
click at [760, 399] on div "Continue to report" at bounding box center [781, 390] width 76 height 17
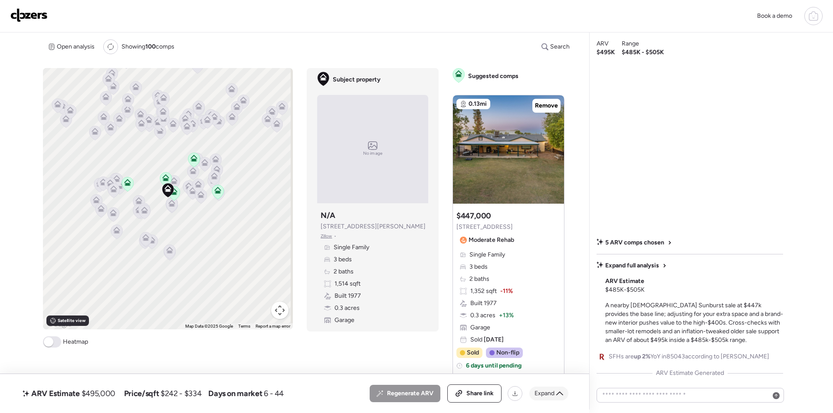
click at [550, 396] on span "Expand" at bounding box center [544, 394] width 20 height 9
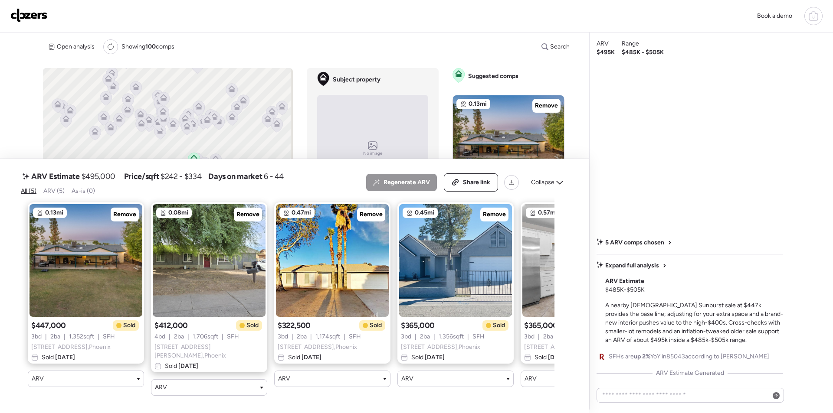
scroll to position [0, 89]
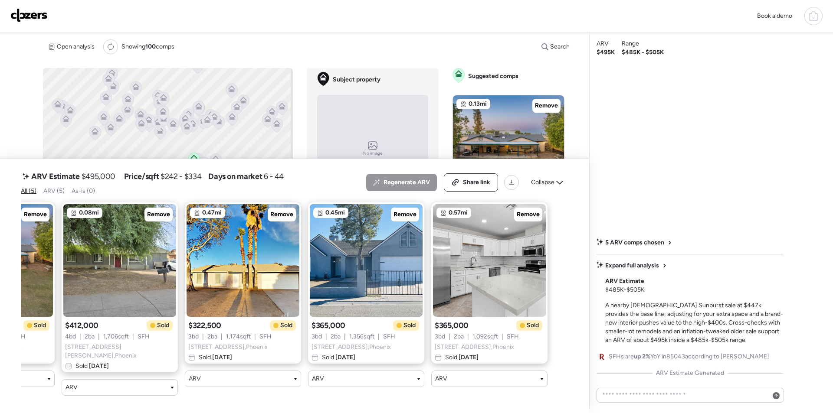
click at [553, 187] on div "Collapse" at bounding box center [547, 183] width 43 height 14
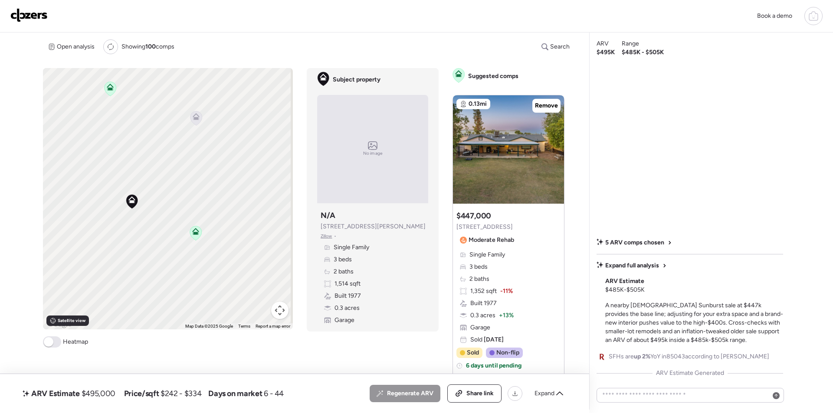
click at [200, 126] on div at bounding box center [196, 119] width 12 height 16
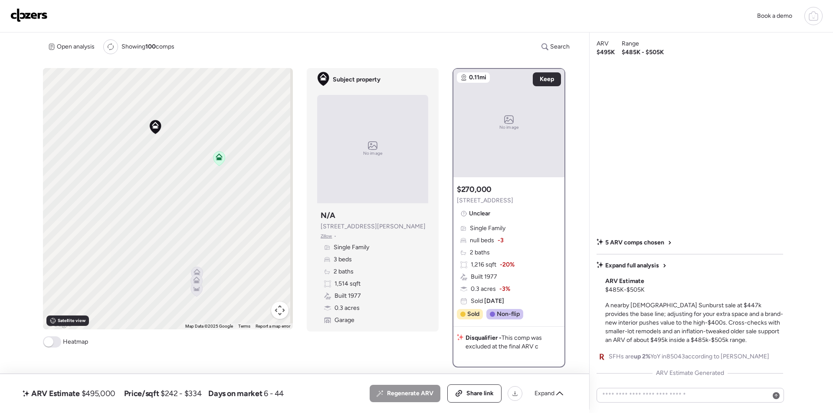
drag, startPoint x: 189, startPoint y: 261, endPoint x: 218, endPoint y: 161, distance: 104.0
click at [218, 161] on div "To activate drag with keyboard, press Alt + Enter. Once in keyboard drag state,…" at bounding box center [168, 199] width 250 height 262
drag, startPoint x: 169, startPoint y: 220, endPoint x: 288, endPoint y: 235, distance: 120.1
click at [288, 235] on div "To activate drag with keyboard, press Alt + Enter. Once in keyboard drag state,…" at bounding box center [168, 199] width 250 height 262
click at [108, 399] on span "$495,000" at bounding box center [99, 394] width 34 height 10
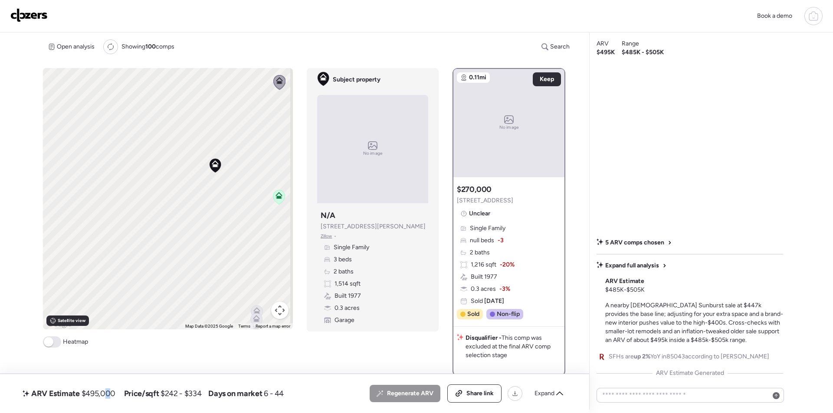
click at [108, 399] on span "$495,000" at bounding box center [99, 394] width 34 height 10
click at [112, 395] on span "$495,000" at bounding box center [99, 394] width 34 height 10
copy span "$495,000"
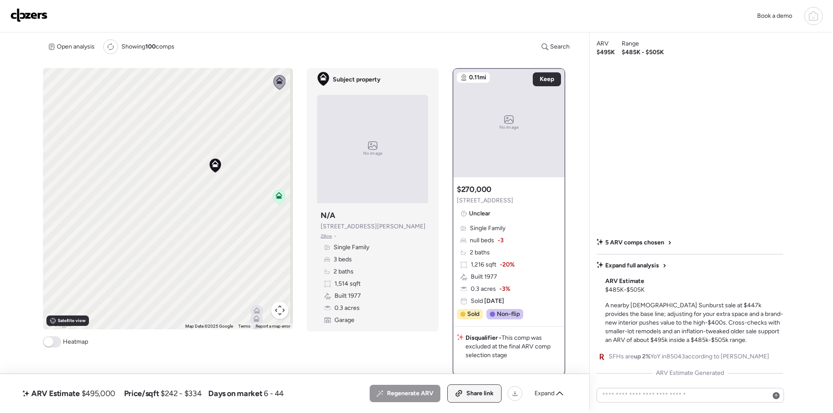
click at [479, 398] on span "Share link" at bounding box center [479, 394] width 27 height 9
drag, startPoint x: 31, startPoint y: 4, endPoint x: 31, endPoint y: 16, distance: 12.6
click at [31, 5] on div "Book a demo" at bounding box center [416, 16] width 833 height 33
click at [31, 16] on img at bounding box center [28, 15] width 37 height 14
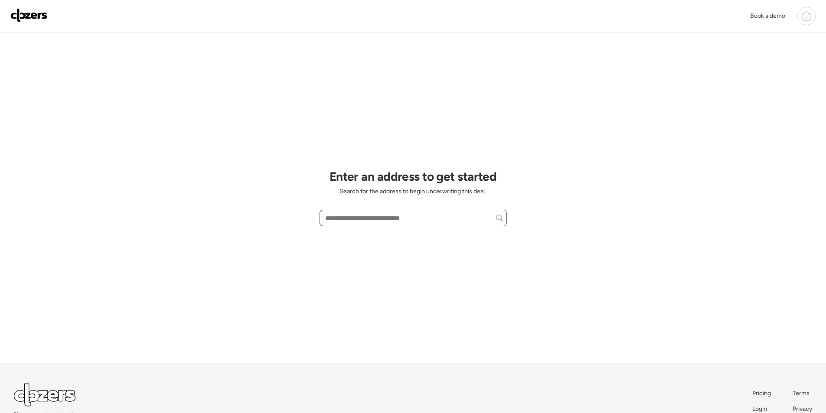
click at [370, 222] on input "text" at bounding box center [414, 218] width 180 height 12
paste input "**********"
click at [369, 232] on span "5530 N 61st Ave, Glendale, AZ, 85301" at bounding box center [351, 234] width 56 height 9
type input "**********"
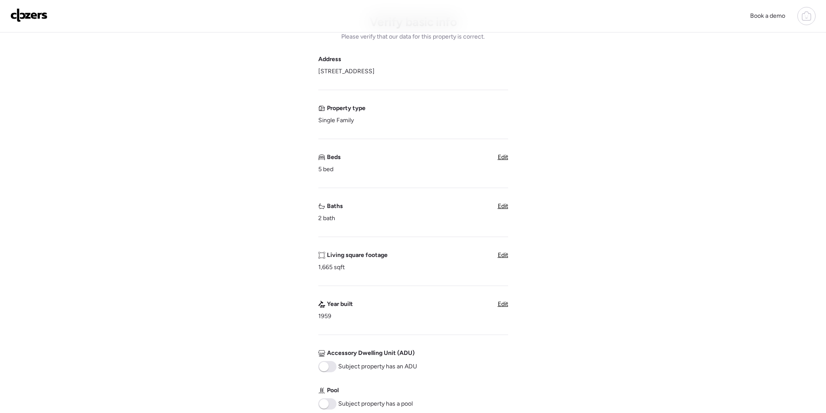
scroll to position [260, 0]
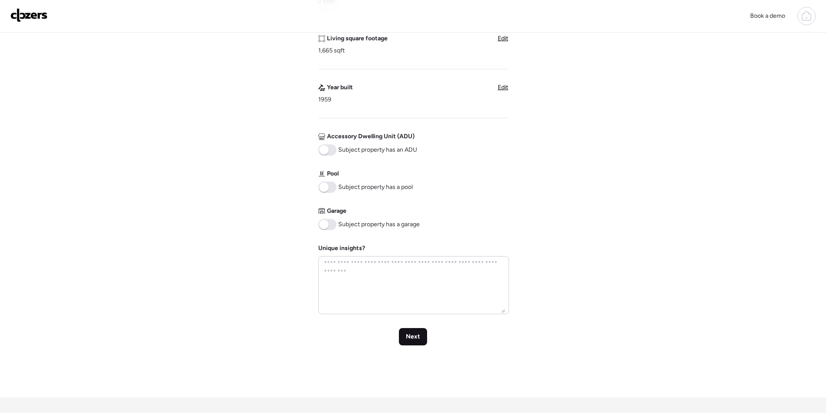
click at [413, 334] on span "Next" at bounding box center [413, 337] width 14 height 9
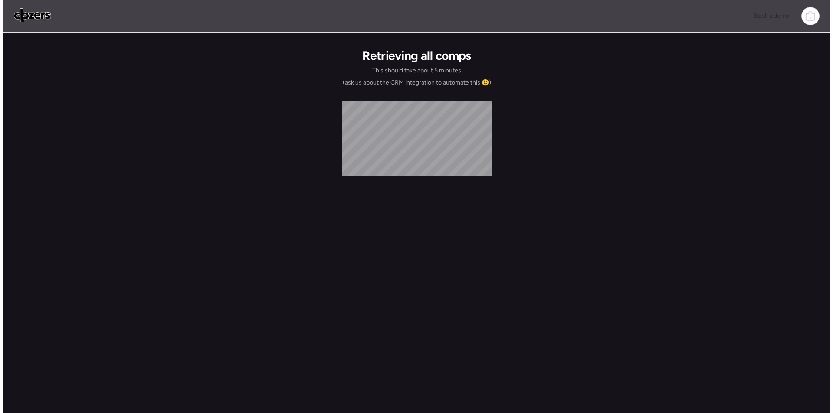
scroll to position [0, 0]
